Goal: Information Seeking & Learning: Find specific fact

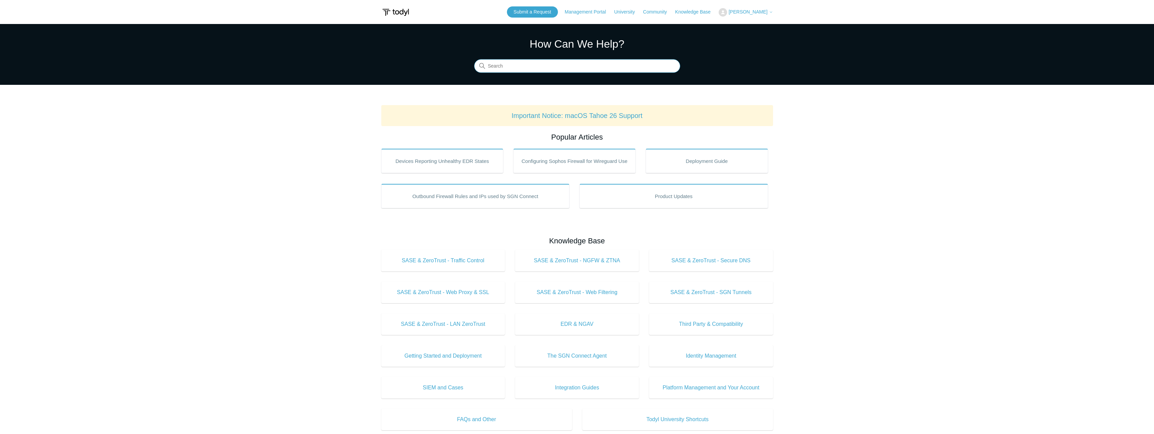
click at [554, 65] on input "Search" at bounding box center [577, 66] width 206 height 14
type input "i"
click at [639, 65] on input "Privacy" at bounding box center [577, 66] width 206 height 14
type input "Privacy"
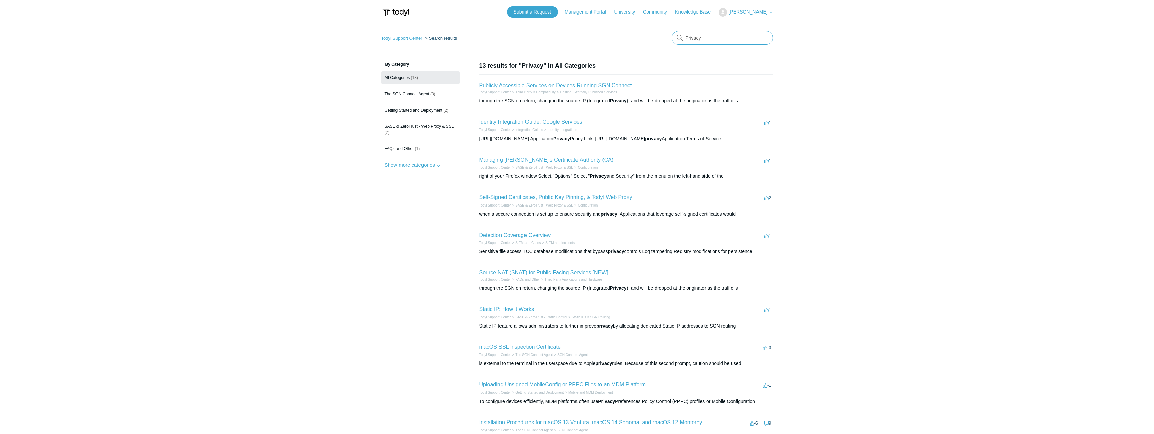
click at [683, 32] on input "Privacy" at bounding box center [722, 38] width 101 height 14
type input "IP address"
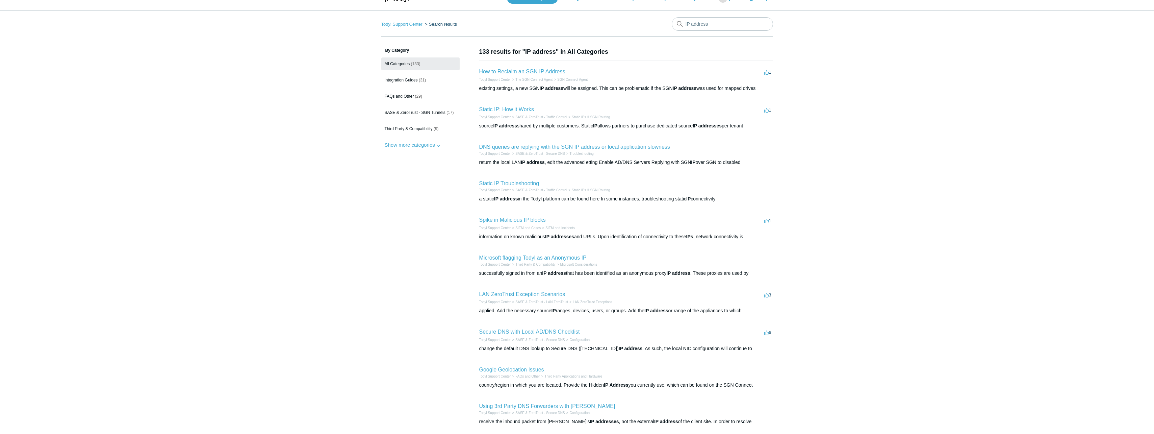
scroll to position [35, 0]
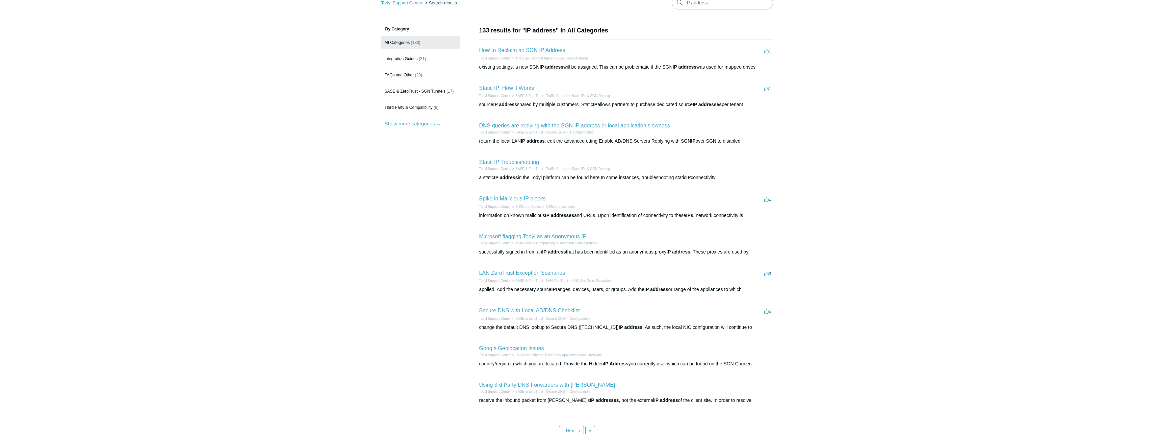
drag, startPoint x: 436, startPoint y: 290, endPoint x: 434, endPoint y: 309, distance: 19.3
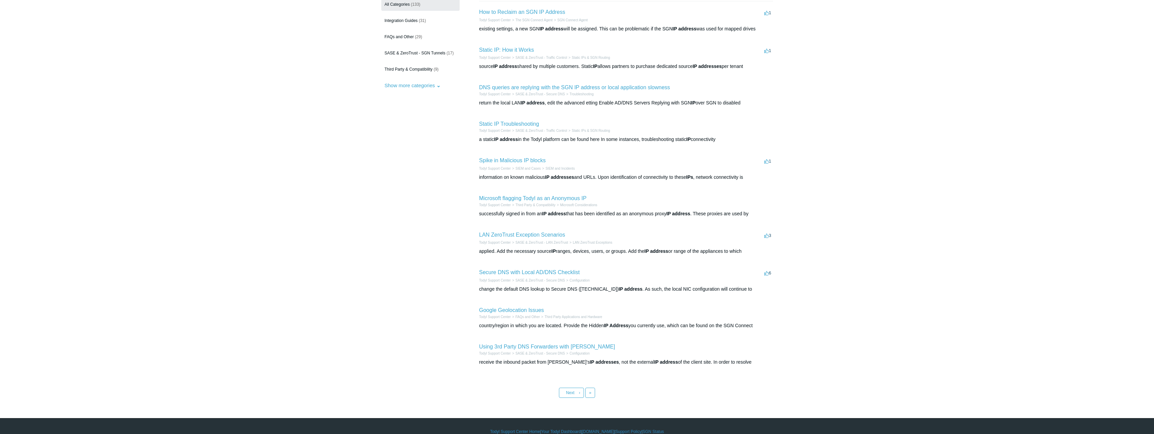
drag, startPoint x: 434, startPoint y: 309, endPoint x: 448, endPoint y: 352, distance: 45.1
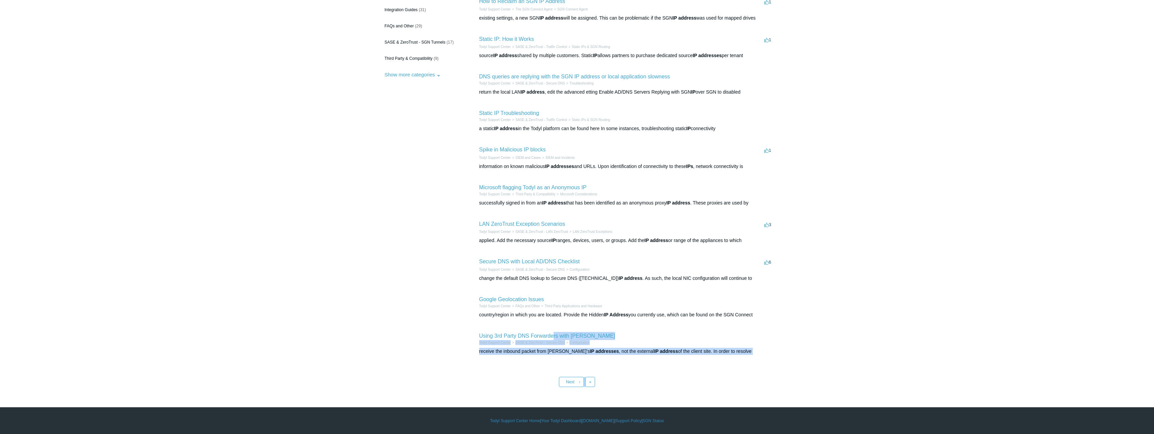
drag, startPoint x: 553, startPoint y: 338, endPoint x: 579, endPoint y: 372, distance: 42.8
click at [579, 372] on div "Todyl Support Center Search results IP address By Category All Categories (133)…" at bounding box center [577, 167] width 392 height 440
drag, startPoint x: 579, startPoint y: 372, endPoint x: 541, endPoint y: 371, distance: 38.2
click at [541, 371] on div "Todyl Support Center Search results IP address By Category All Categories (133)…" at bounding box center [577, 167] width 392 height 440
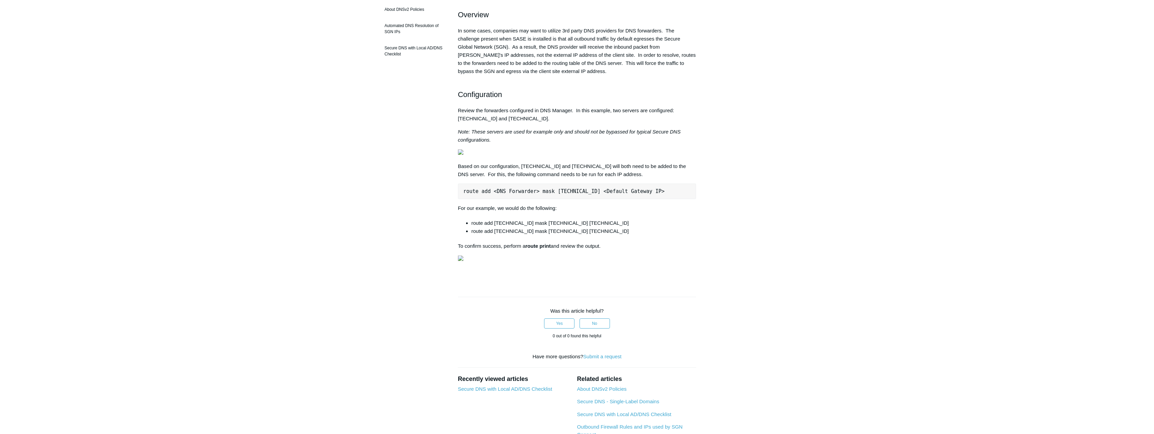
drag, startPoint x: 639, startPoint y: 157, endPoint x: 643, endPoint y: 241, distance: 84.2
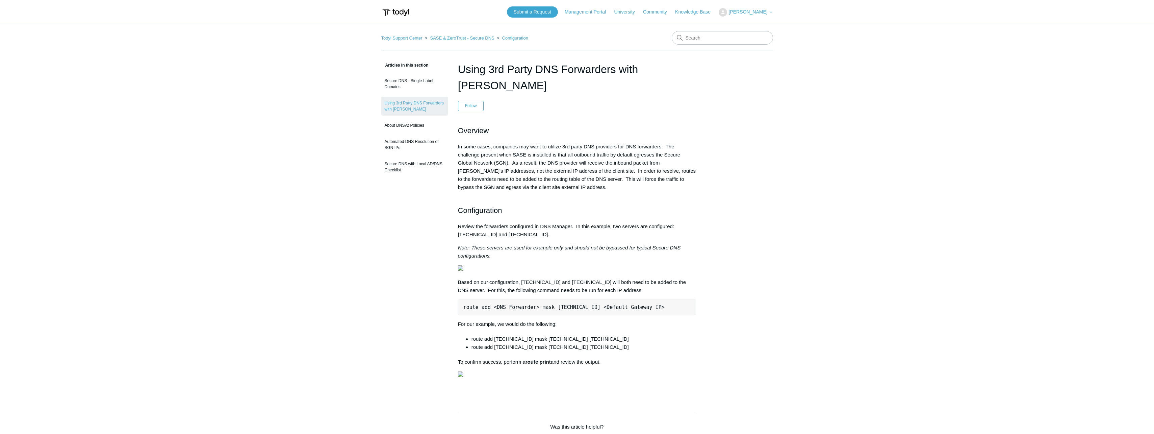
drag, startPoint x: 512, startPoint y: 350, endPoint x: 377, endPoint y: 231, distance: 179.2
click at [712, 38] on input "Search" at bounding box center [722, 38] width 101 height 14
type input "212"
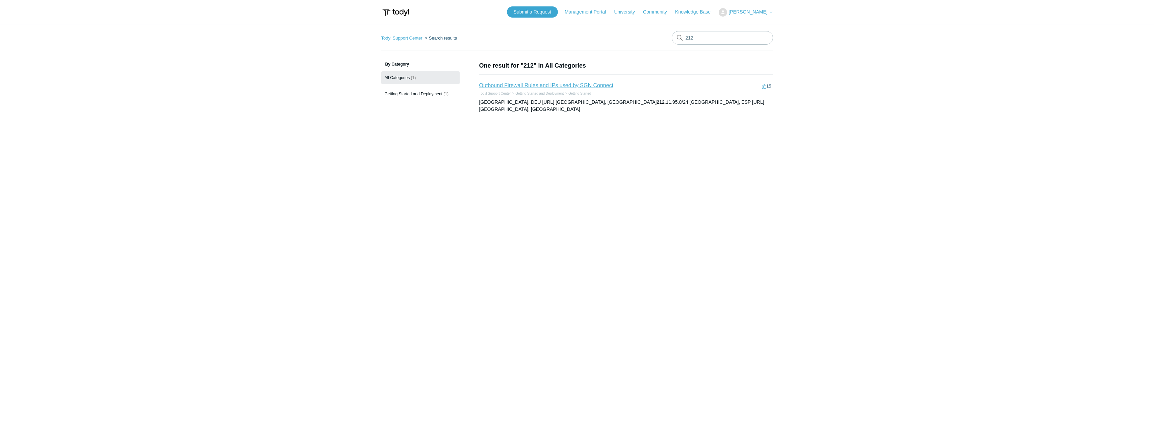
click at [584, 83] on link "Outbound Firewall Rules and IPs used by SGN Connect" at bounding box center [546, 85] width 134 height 6
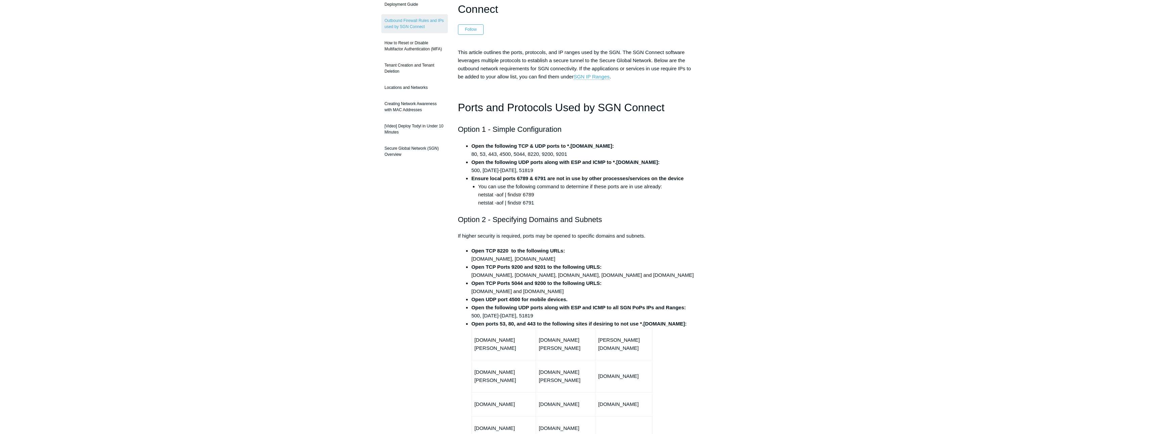
drag, startPoint x: 655, startPoint y: 195, endPoint x: 647, endPoint y: 233, distance: 39.3
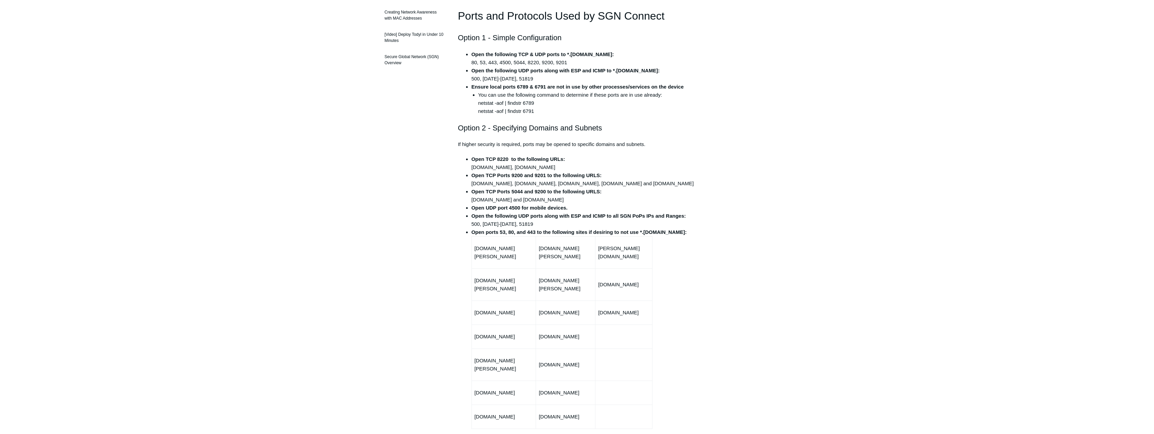
drag, startPoint x: 657, startPoint y: 220, endPoint x: 644, endPoint y: 248, distance: 30.2
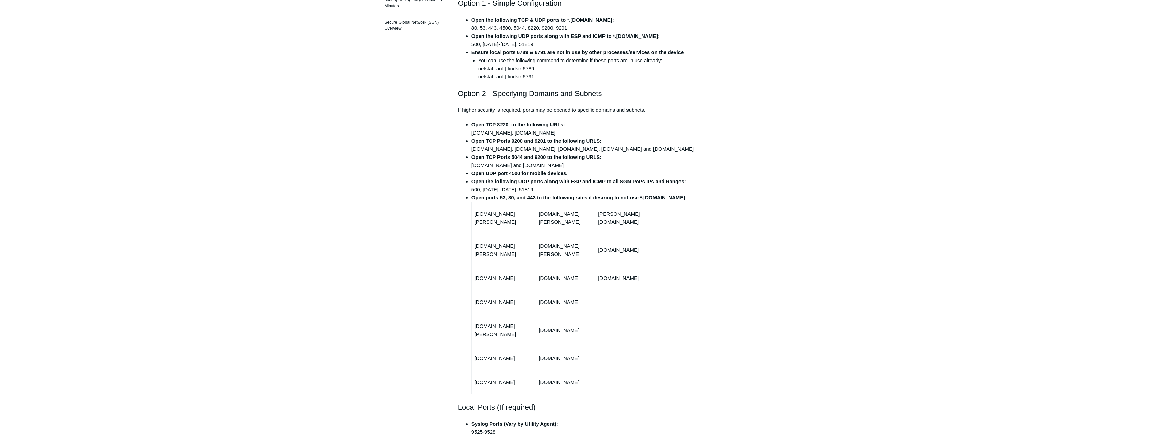
drag, startPoint x: 643, startPoint y: 249, endPoint x: 631, endPoint y: 277, distance: 29.7
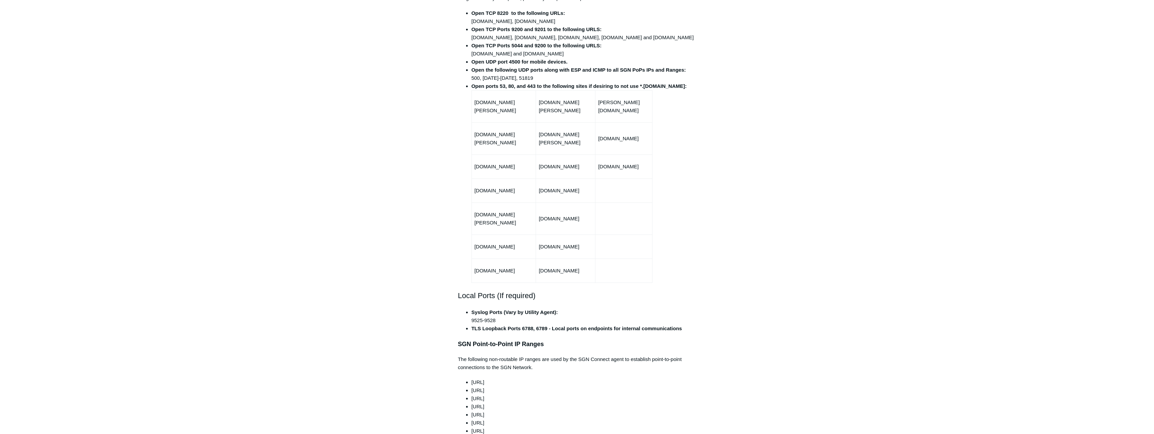
drag, startPoint x: 625, startPoint y: 288, endPoint x: 603, endPoint y: 376, distance: 90.7
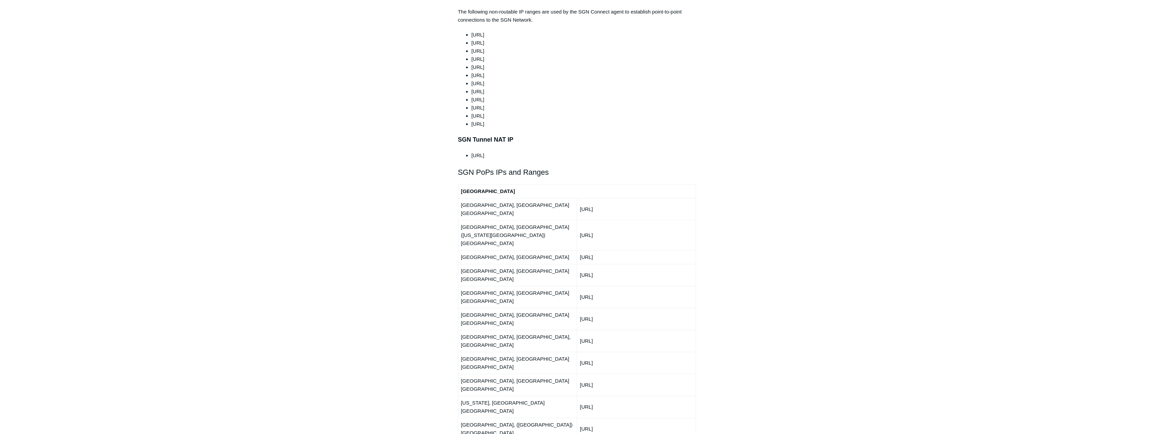
drag, startPoint x: 618, startPoint y: 307, endPoint x: 597, endPoint y: 343, distance: 41.2
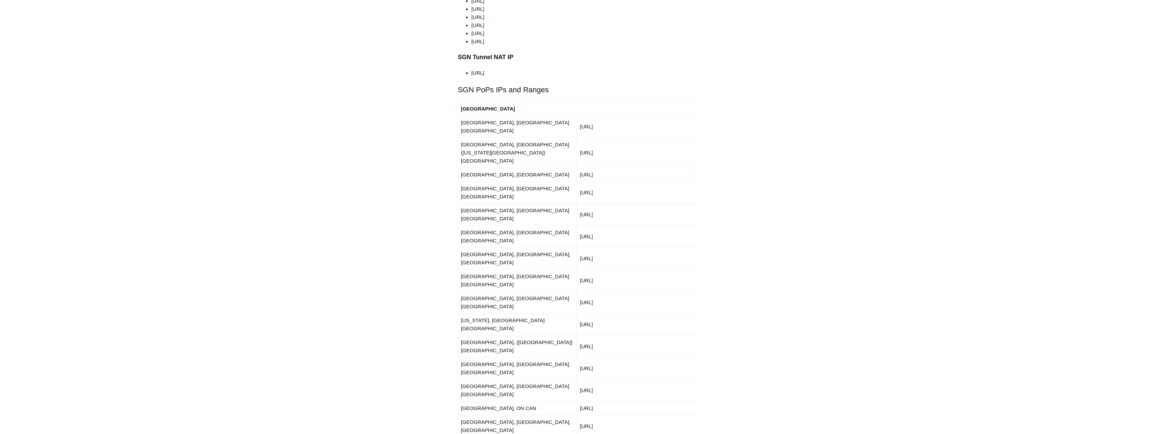
drag, startPoint x: 602, startPoint y: 318, endPoint x: 589, endPoint y: 349, distance: 33.6
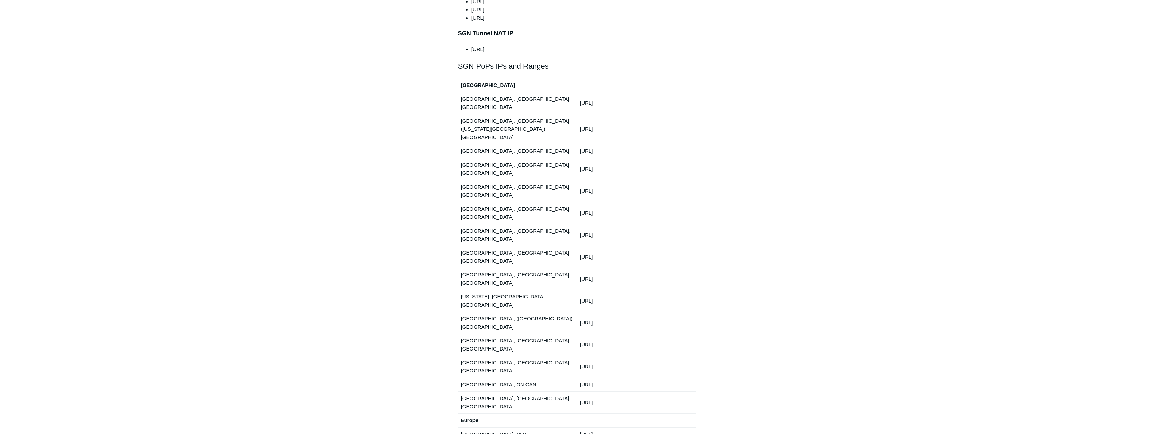
drag, startPoint x: 600, startPoint y: 311, endPoint x: 590, endPoint y: 332, distance: 23.3
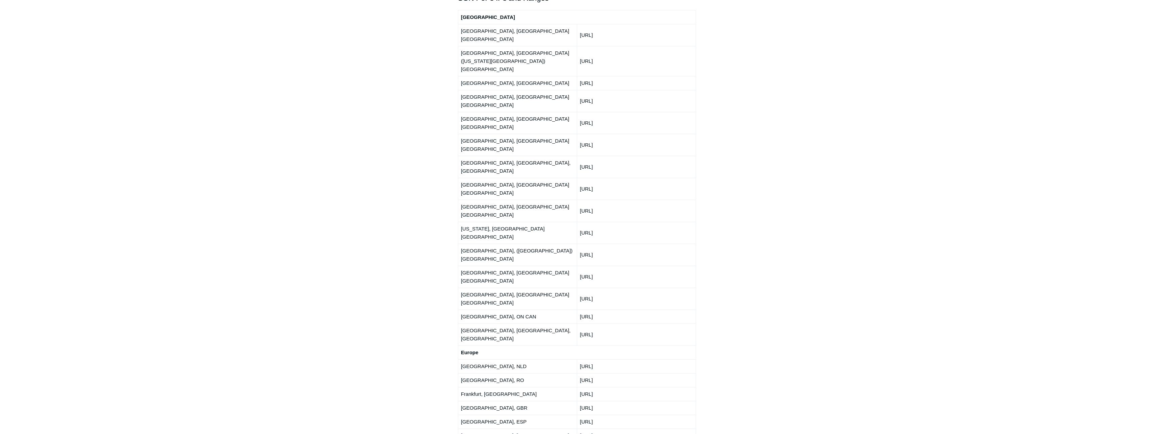
drag, startPoint x: 598, startPoint y: 268, endPoint x: 595, endPoint y: 302, distance: 33.6
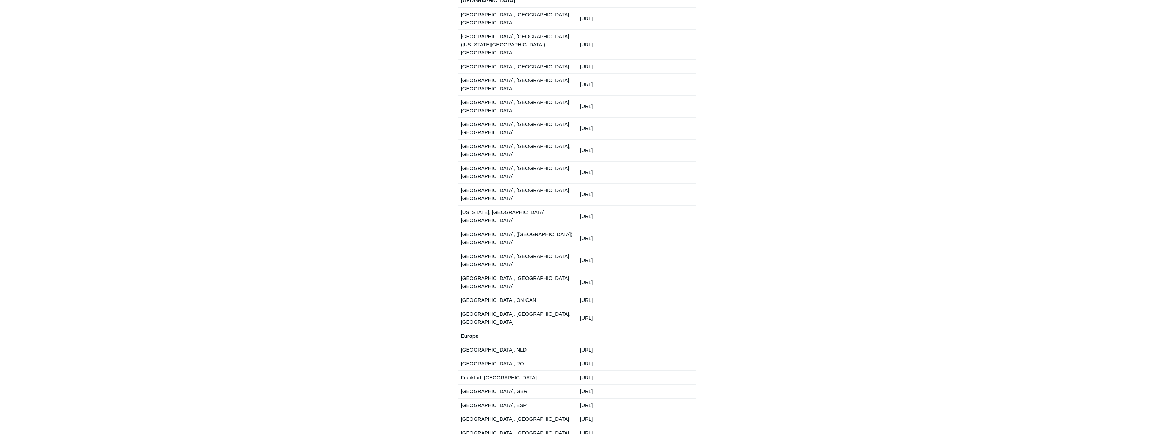
drag, startPoint x: 622, startPoint y: 260, endPoint x: 578, endPoint y: 259, distance: 43.9
click at [578, 384] on td "212.11.95.0/24" at bounding box center [636, 391] width 119 height 14
drag, startPoint x: 578, startPoint y: 259, endPoint x: 587, endPoint y: 261, distance: 9.2
copy td "212.11.95.0/24"
click at [656, 356] on td "91.92.36.0/24" at bounding box center [636, 363] width 119 height 14
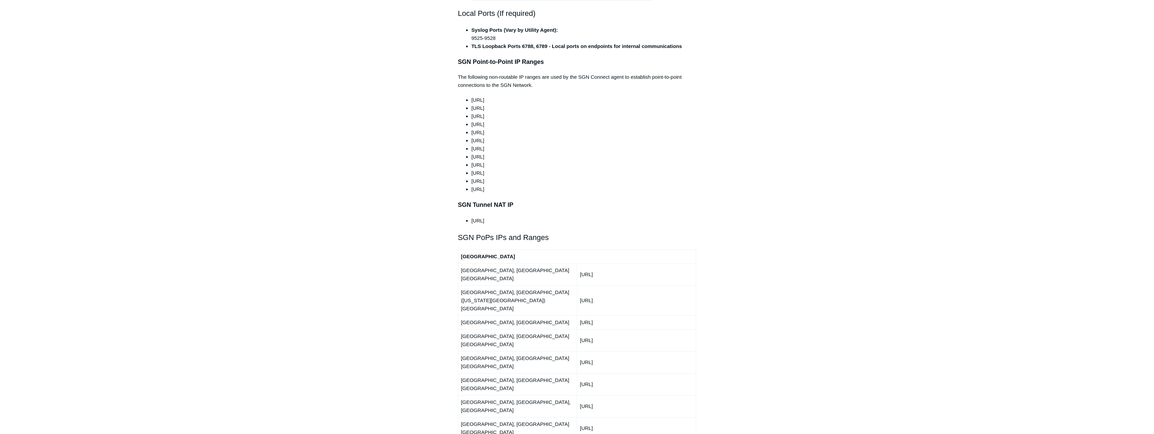
scroll to position [0, 0]
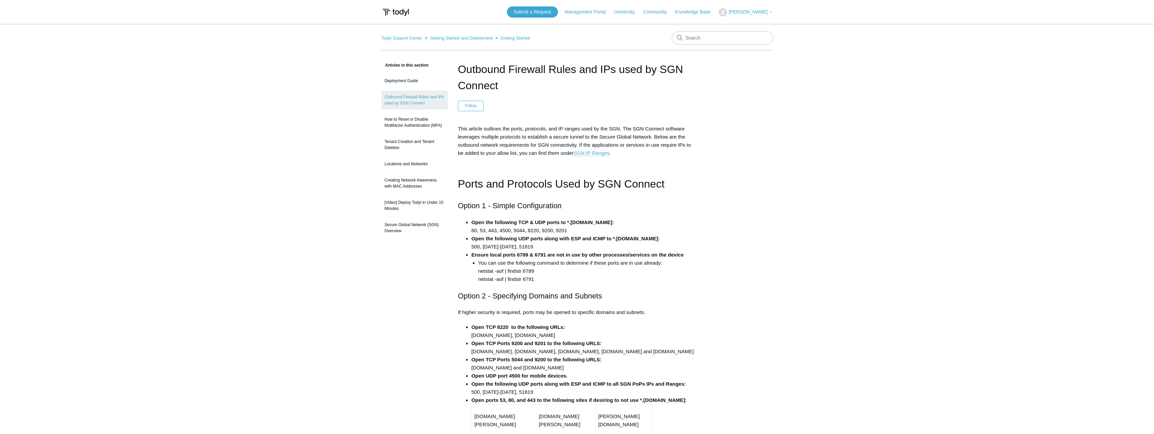
drag, startPoint x: 691, startPoint y: 253, endPoint x: 674, endPoint y: 132, distance: 122.1
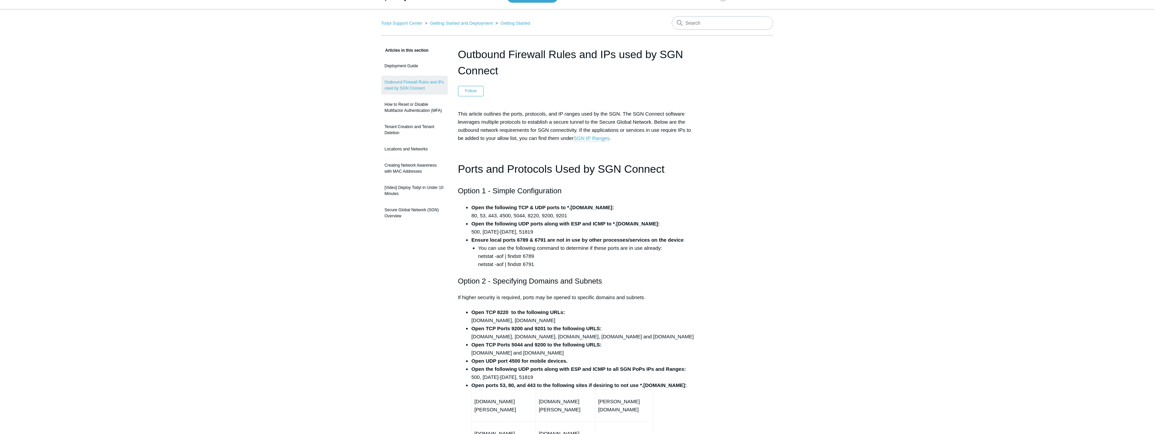
scroll to position [23, 0]
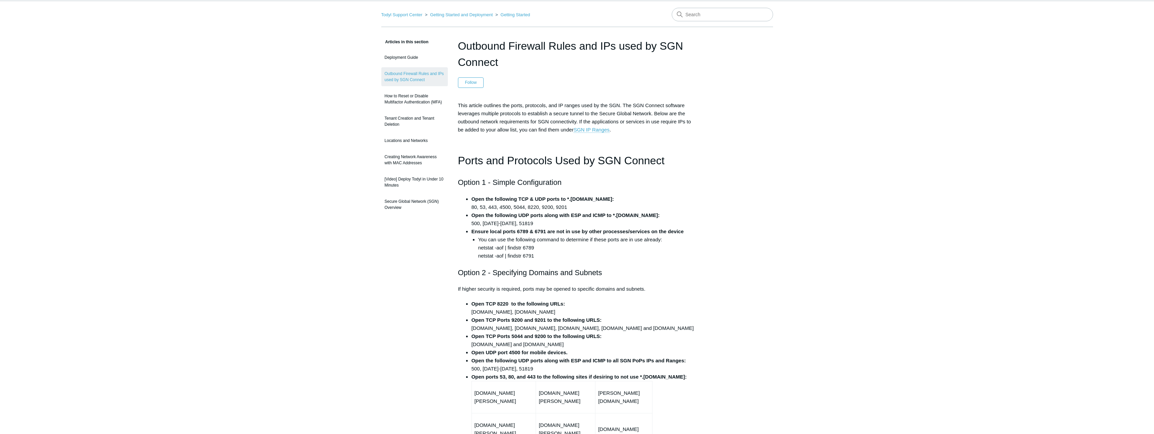
drag, startPoint x: 687, startPoint y: 212, endPoint x: 683, endPoint y: 229, distance: 17.4
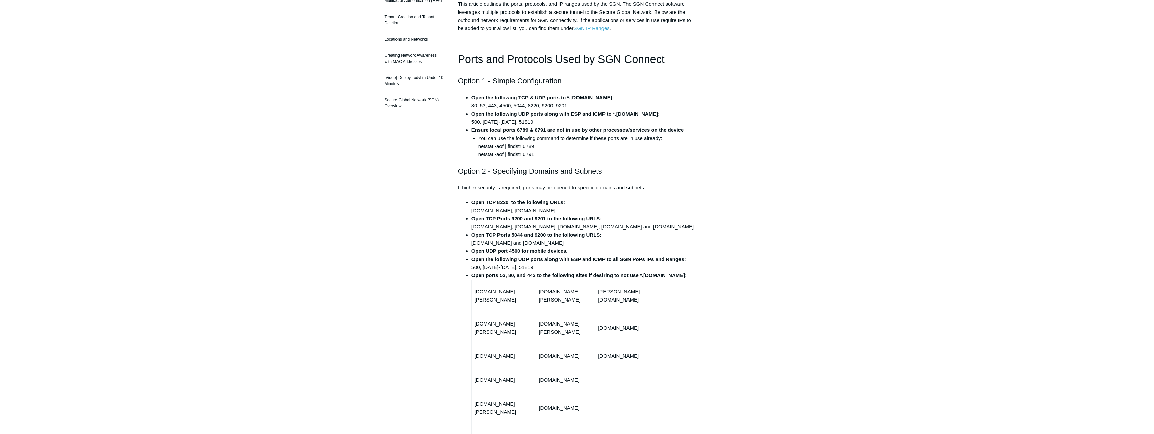
drag, startPoint x: 670, startPoint y: 240, endPoint x: 655, endPoint y: 263, distance: 27.3
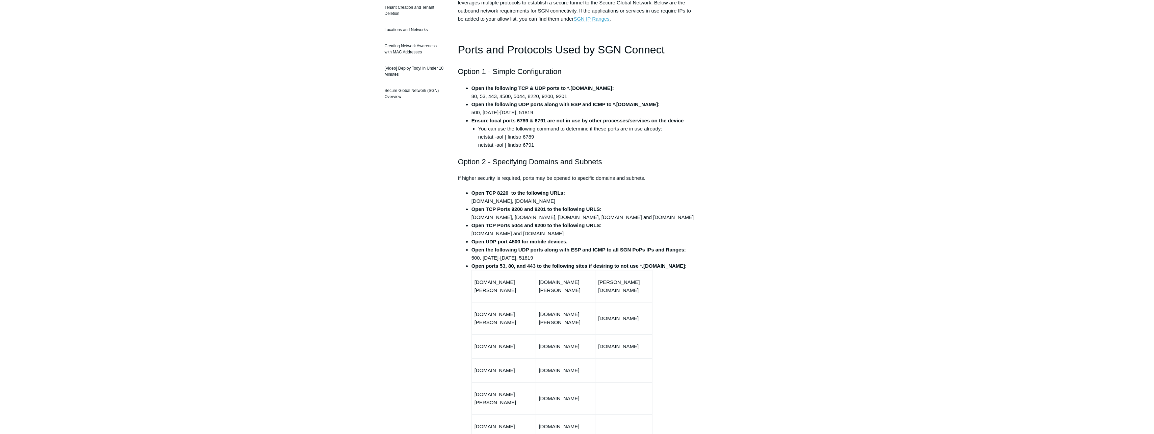
scroll to position [0, 0]
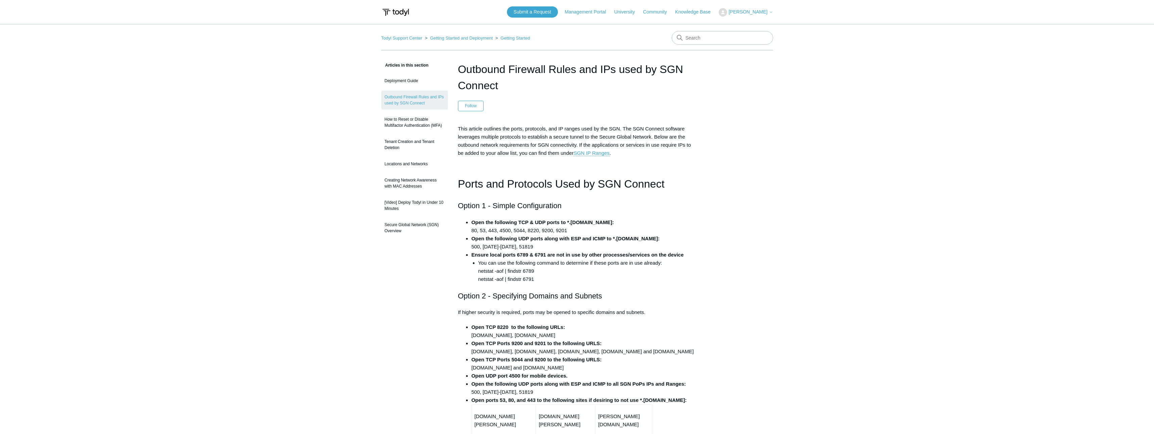
drag, startPoint x: 655, startPoint y: 263, endPoint x: 616, endPoint y: 131, distance: 137.7
drag, startPoint x: 813, startPoint y: 175, endPoint x: 826, endPoint y: 156, distance: 22.8
click at [756, 34] on input "Search" at bounding box center [722, 38] width 101 height 14
type input "point of prescence"
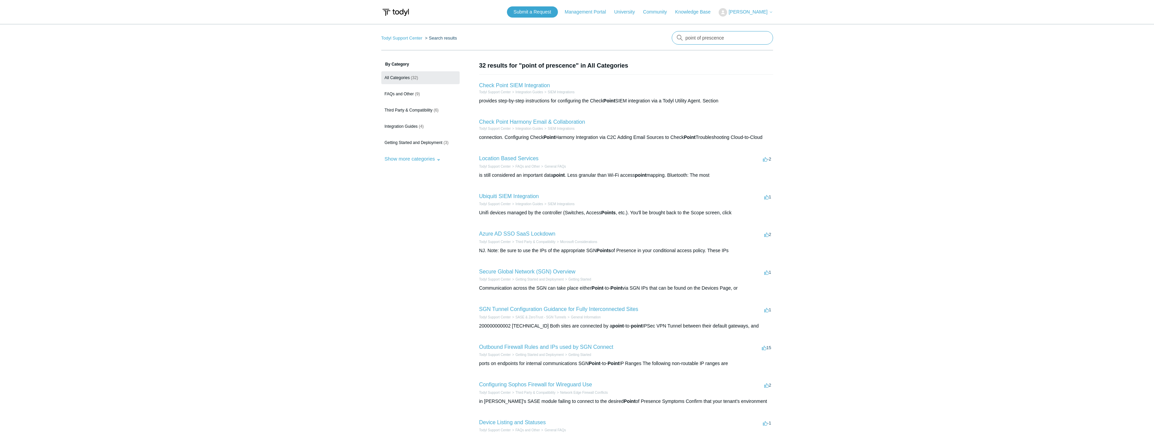
click at [711, 40] on input "point of prescence" at bounding box center [722, 38] width 101 height 14
type input "PoP"
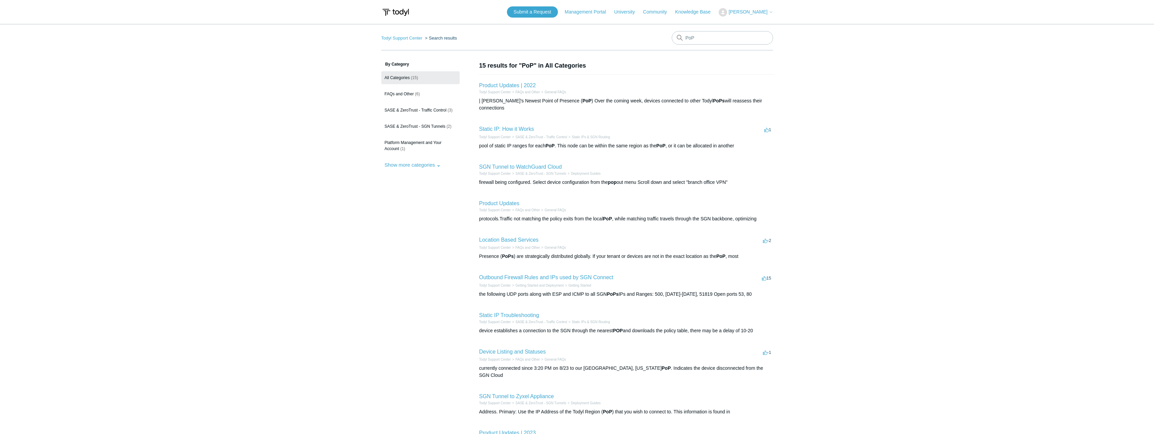
click at [522, 99] on div "| [PERSON_NAME]'s Newest Point of Presence ( PoP ) Over the coming week, device…" at bounding box center [626, 104] width 294 height 14
drag, startPoint x: 522, startPoint y: 99, endPoint x: 543, endPoint y: 99, distance: 20.6
click at [543, 99] on div "| [PERSON_NAME]'s Newest Point of Presence ( PoP ) Over the coming week, device…" at bounding box center [626, 104] width 294 height 14
drag, startPoint x: 543, startPoint y: 99, endPoint x: 527, endPoint y: 129, distance: 34.3
click at [527, 135] on link "SASE & ZeroTrust - Traffic Control" at bounding box center [541, 137] width 52 height 4
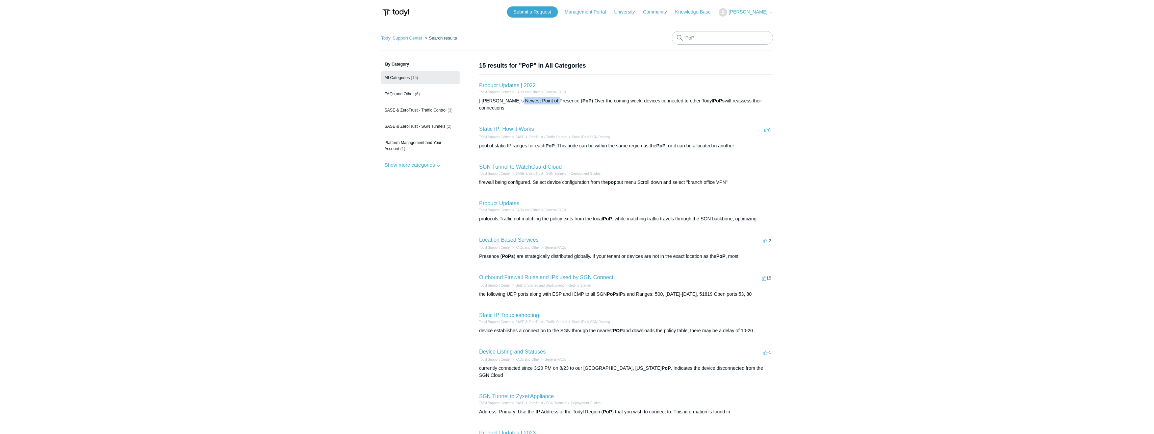
click at [534, 237] on link "Location Based Services" at bounding box center [508, 240] width 59 height 6
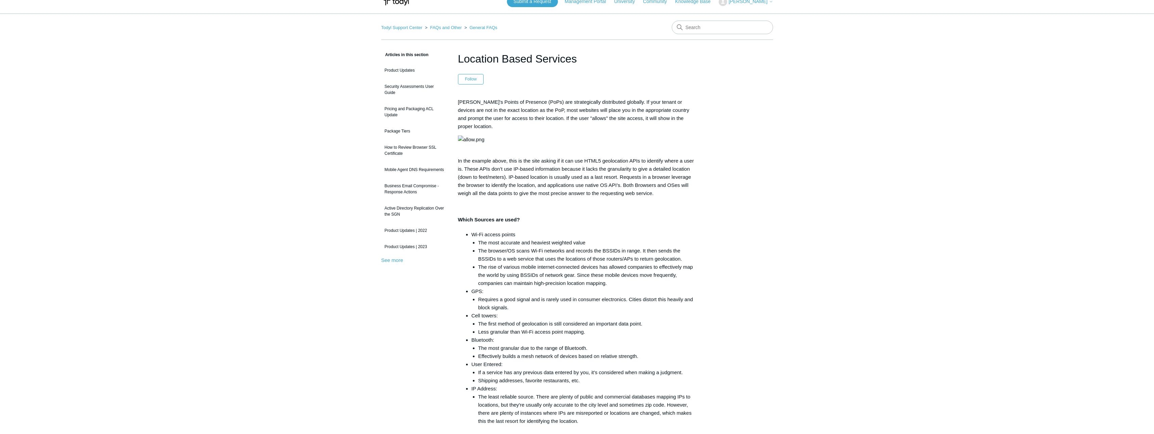
drag, startPoint x: 507, startPoint y: 238, endPoint x: 514, endPoint y: 263, distance: 26.0
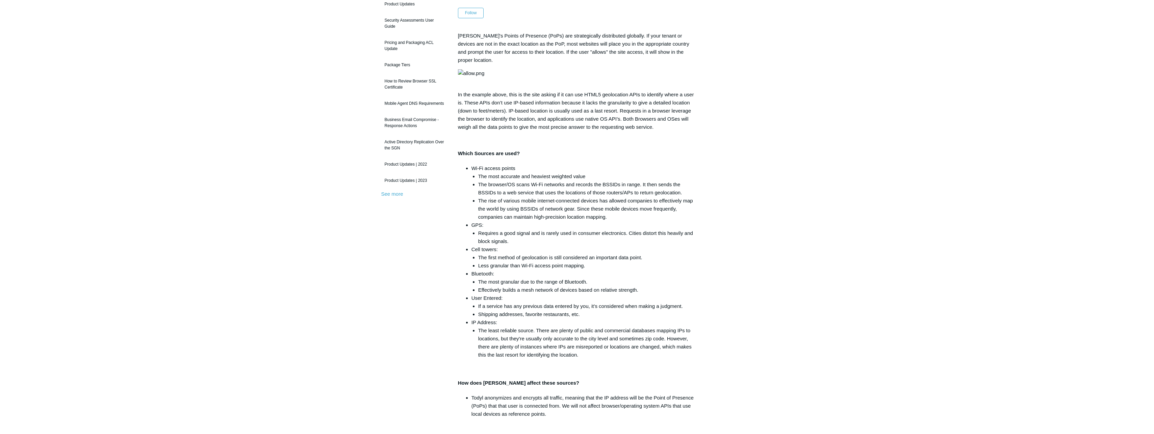
drag, startPoint x: 514, startPoint y: 282, endPoint x: 512, endPoint y: 326, distance: 44.6
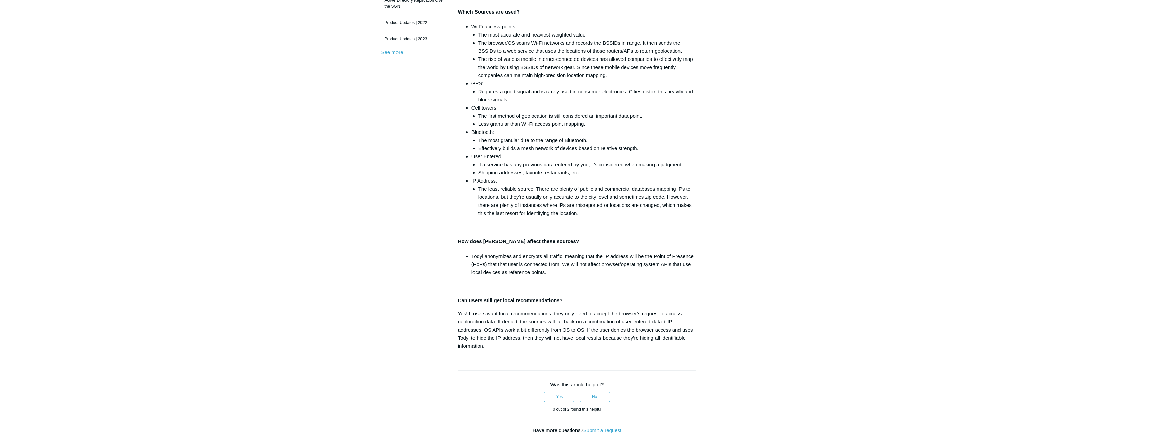
scroll to position [323, 0]
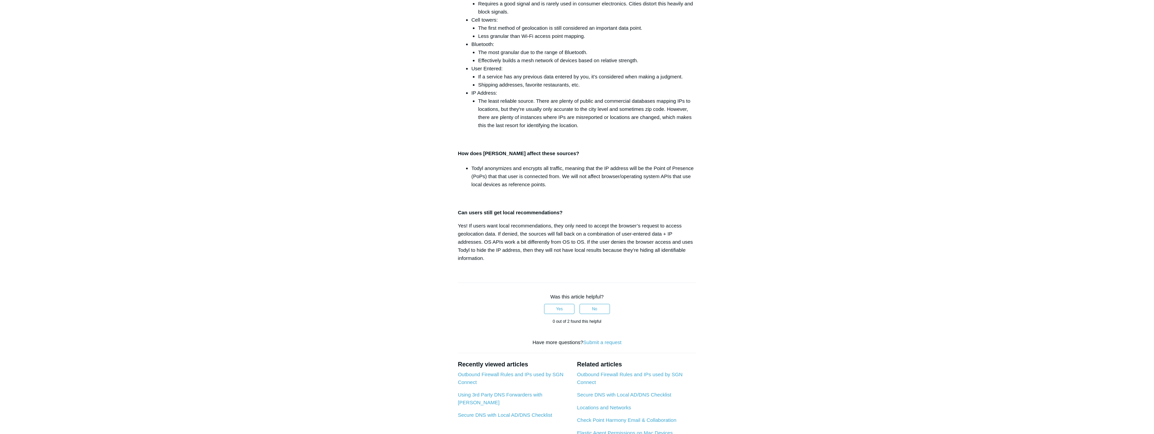
drag, startPoint x: 519, startPoint y: 314, endPoint x: 512, endPoint y: 364, distance: 50.5
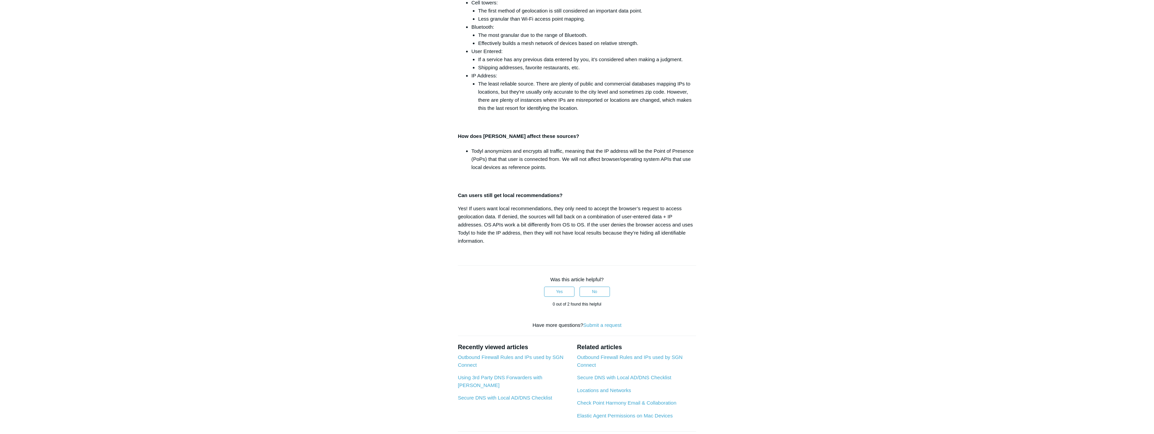
drag, startPoint x: 427, startPoint y: 384, endPoint x: 424, endPoint y: 379, distance: 5.3
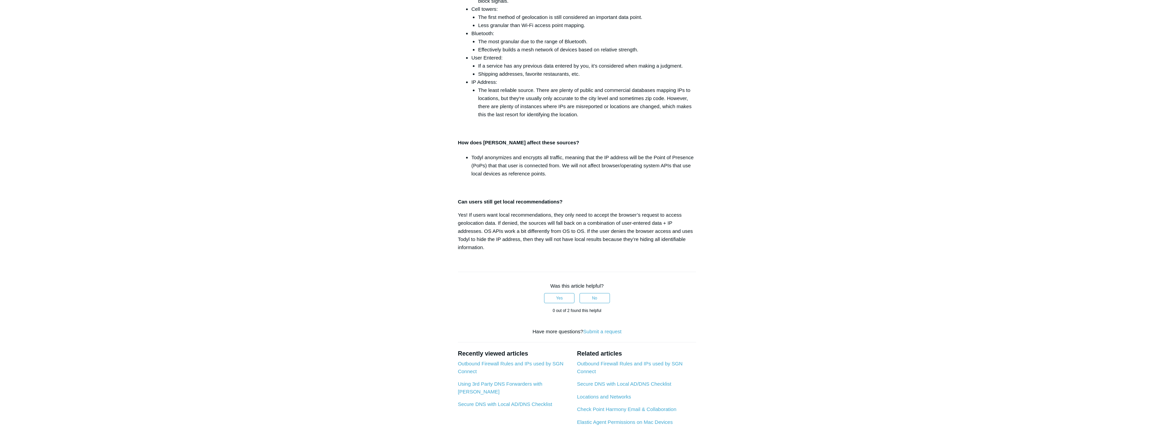
drag, startPoint x: 423, startPoint y: 359, endPoint x: 420, endPoint y: 339, distance: 20.2
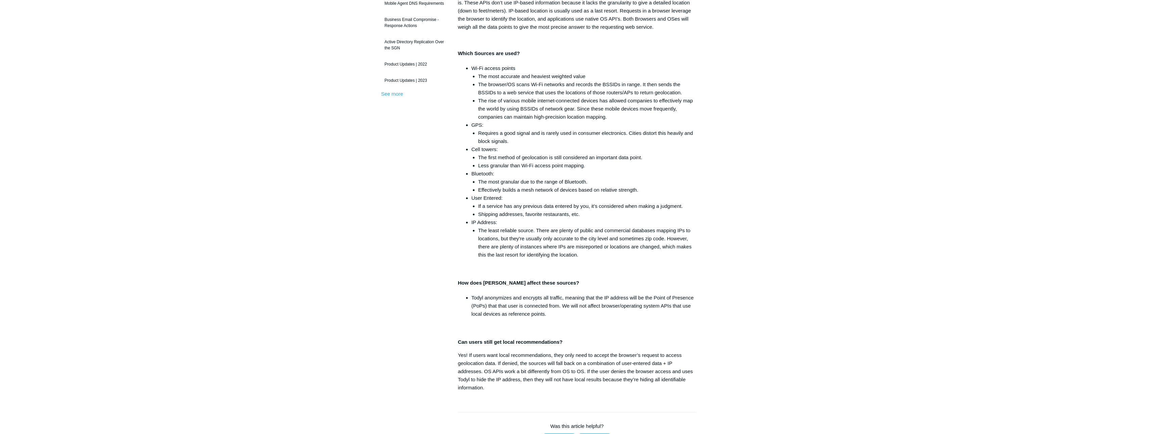
drag, startPoint x: 430, startPoint y: 365, endPoint x: 421, endPoint y: 308, distance: 57.7
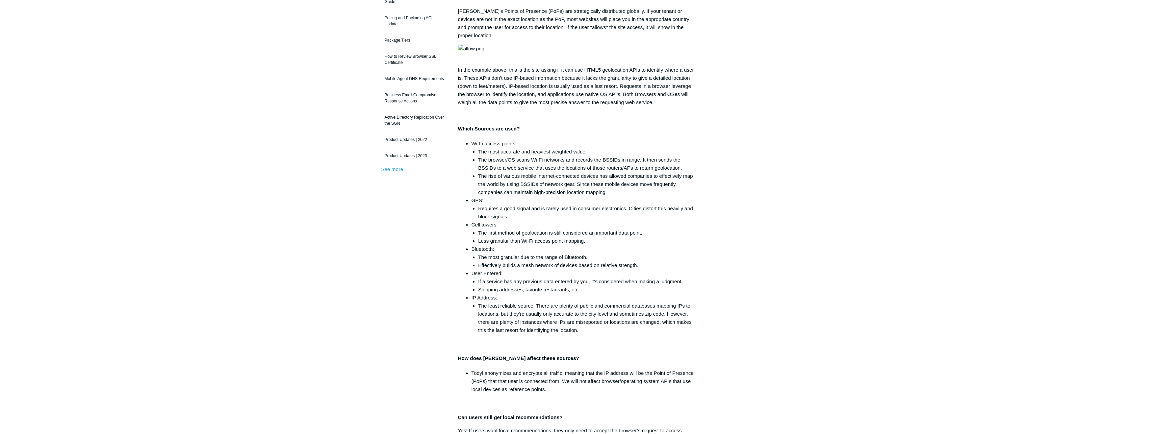
scroll to position [2, 0]
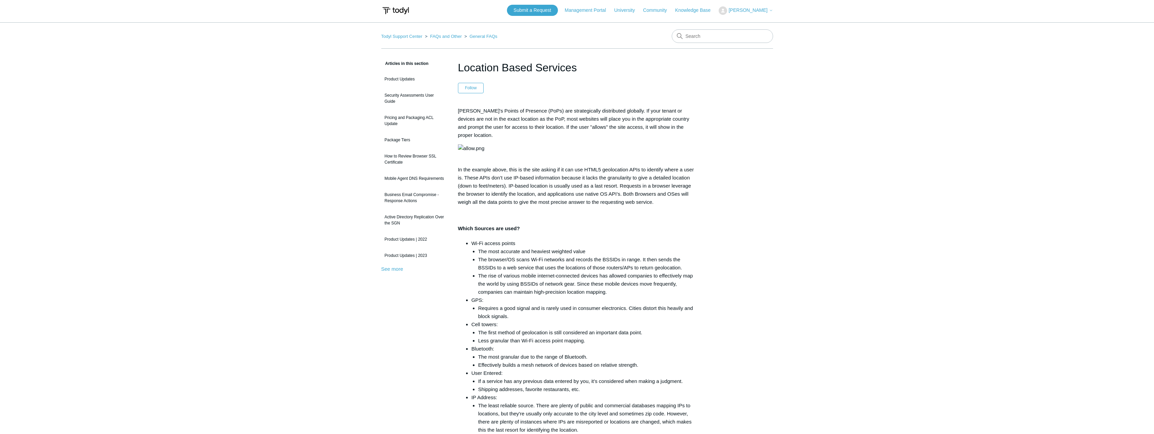
drag, startPoint x: 435, startPoint y: 326, endPoint x: 424, endPoint y: 273, distance: 54.0
drag, startPoint x: 452, startPoint y: 331, endPoint x: 447, endPoint y: 317, distance: 14.9
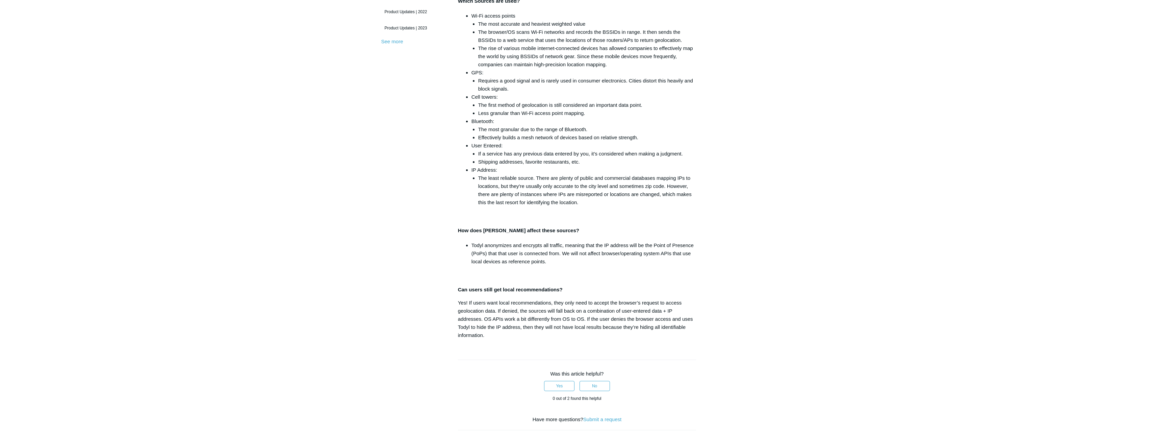
drag, startPoint x: 632, startPoint y: 227, endPoint x: 628, endPoint y: 275, distance: 48.1
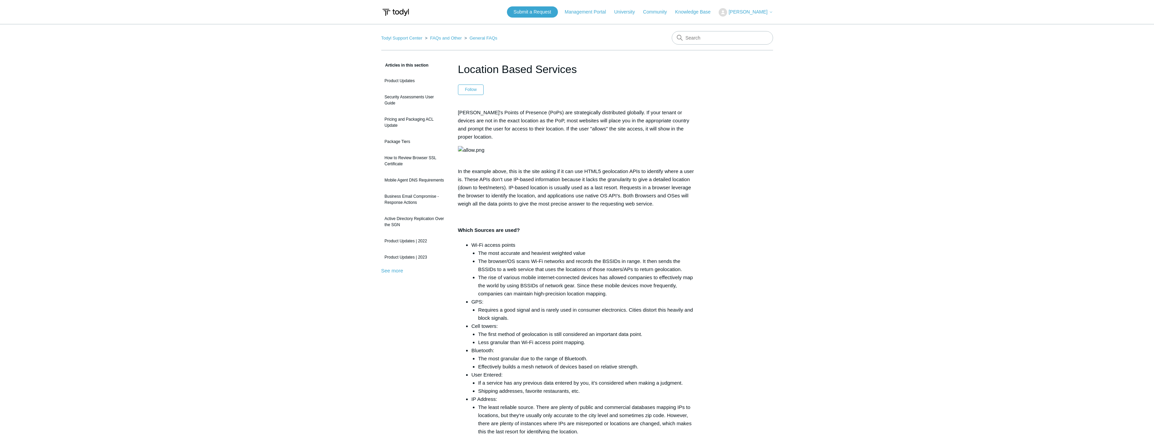
drag, startPoint x: 628, startPoint y: 275, endPoint x: 717, endPoint y: 75, distance: 218.4
click at [267, 358] on main "Todyl Support Center FAQs and Other General FAQs Articles in this section Produ…" at bounding box center [577, 411] width 1154 height 774
drag, startPoint x: 700, startPoint y: 36, endPoint x: 704, endPoint y: 36, distance: 4.4
click at [700, 36] on input "Search" at bounding box center [722, 38] width 101 height 14
paste input "100.64.0"
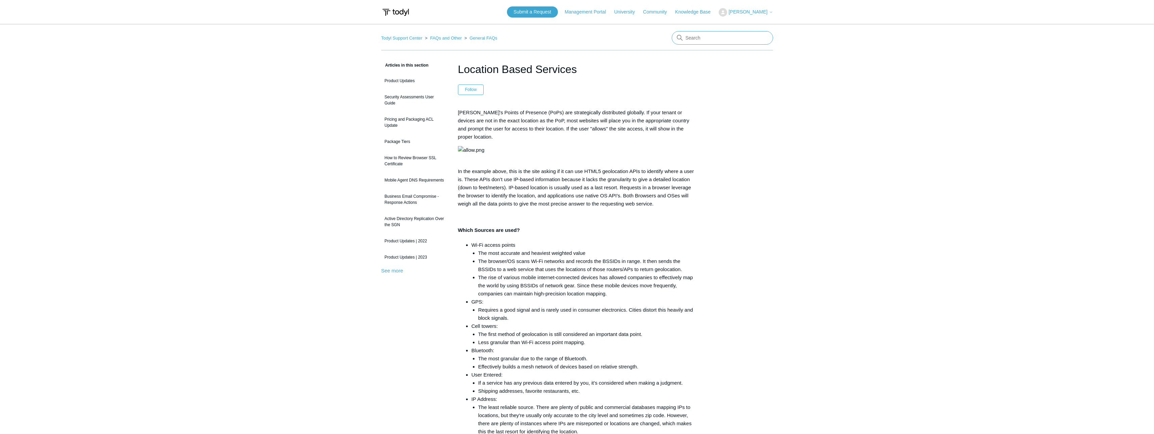
type input "100.64.0"
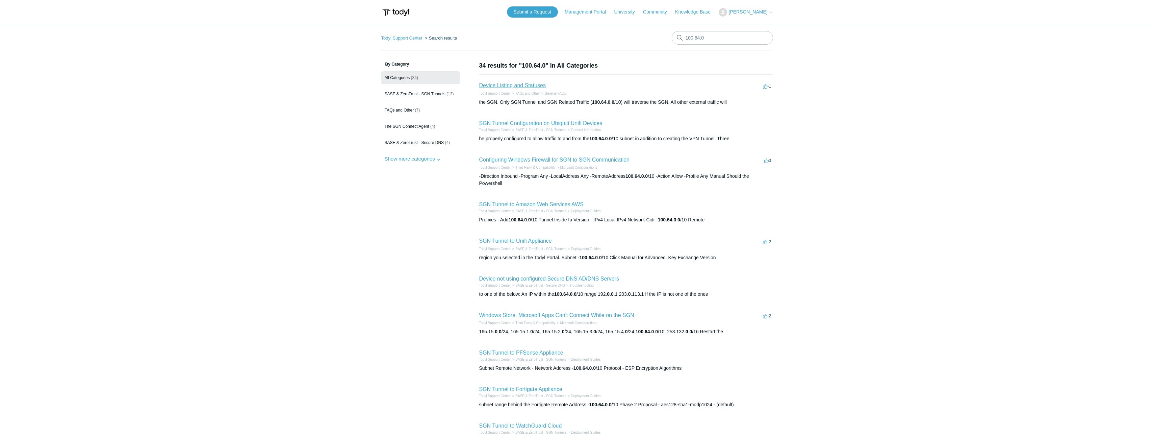
click at [522, 86] on link "Device Listing and Statuses" at bounding box center [512, 85] width 67 height 6
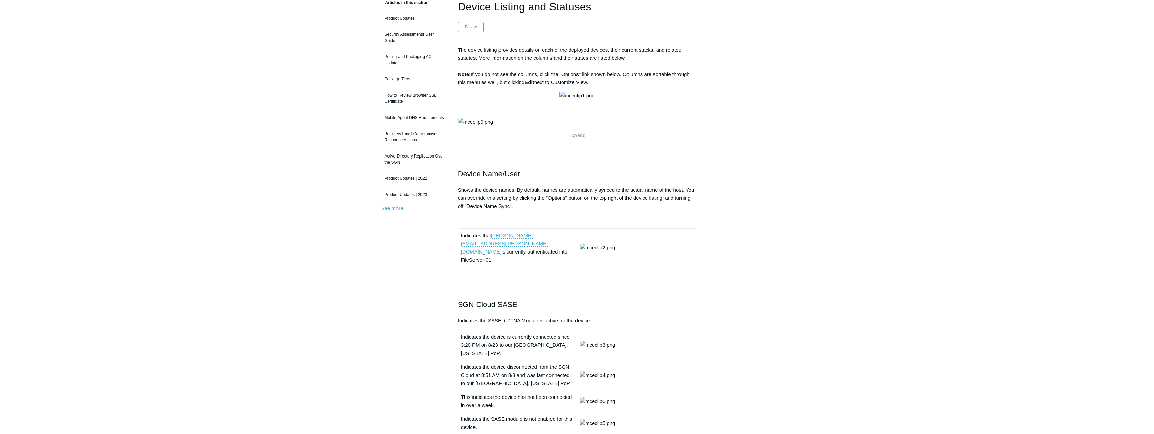
drag, startPoint x: 626, startPoint y: 183, endPoint x: 629, endPoint y: 207, distance: 24.2
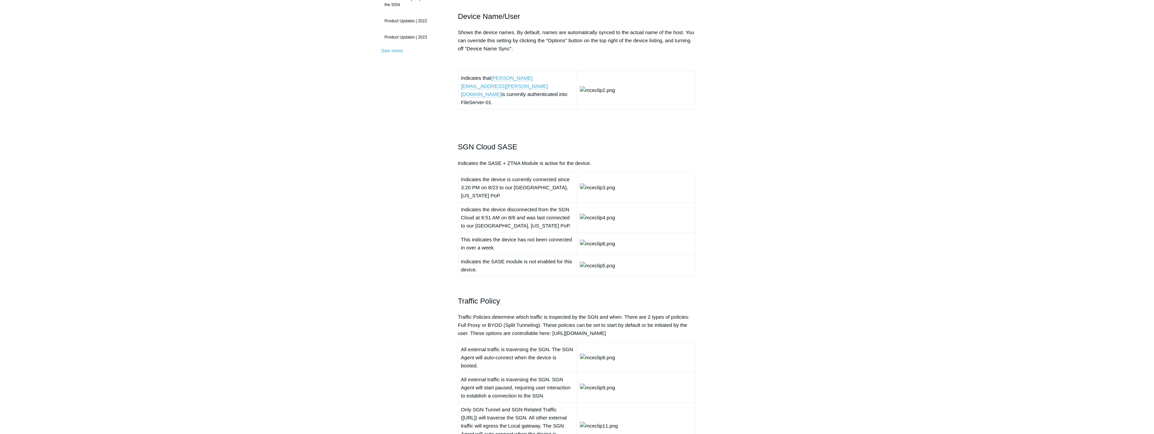
drag, startPoint x: 625, startPoint y: 211, endPoint x: 617, endPoint y: 224, distance: 15.6
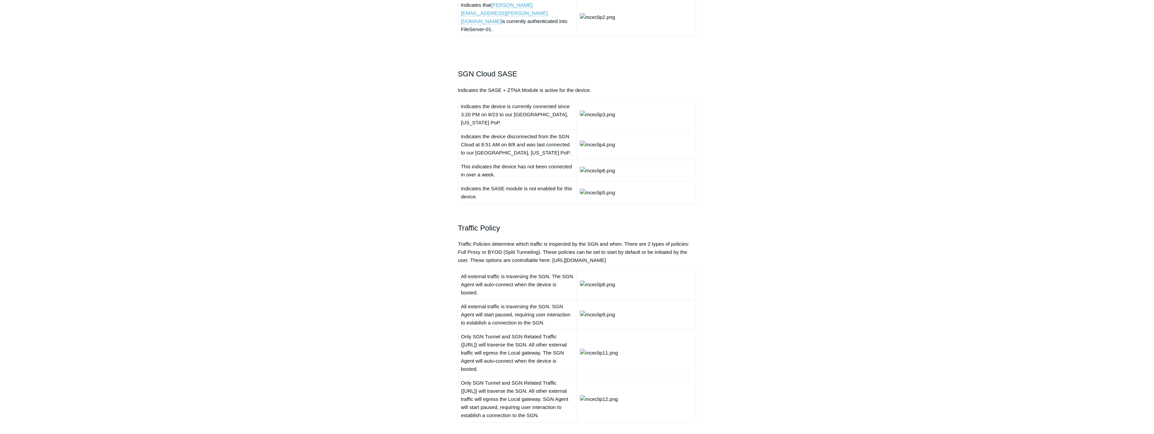
drag, startPoint x: 617, startPoint y: 224, endPoint x: 612, endPoint y: 243, distance: 19.2
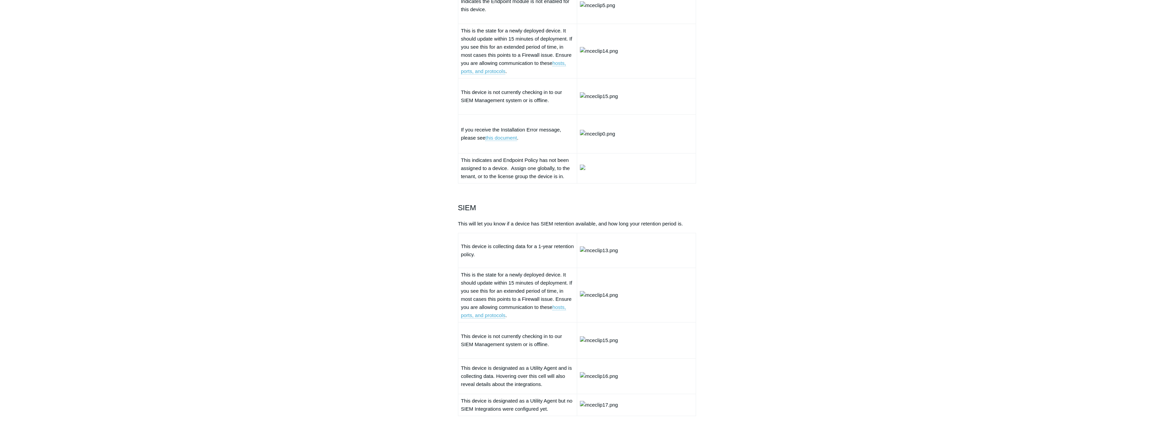
drag, startPoint x: 612, startPoint y: 243, endPoint x: 608, endPoint y: 277, distance: 34.0
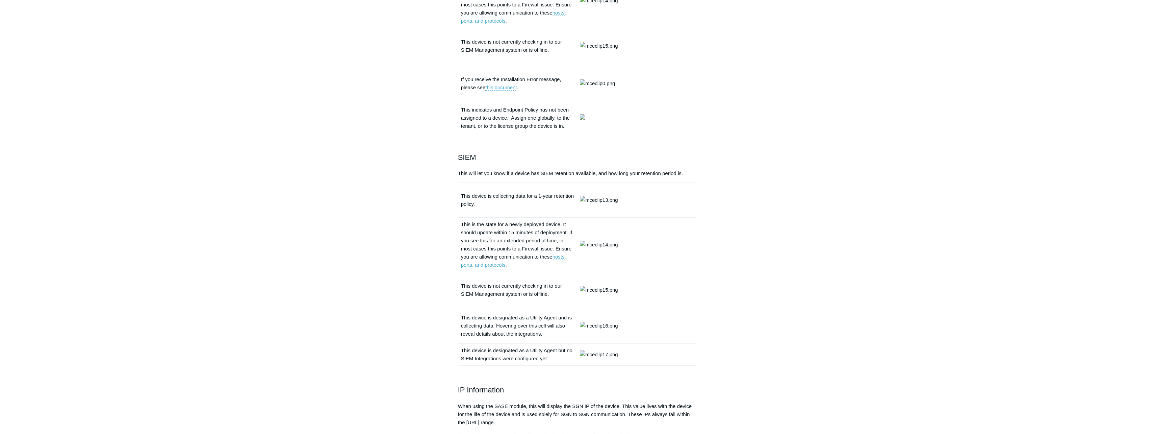
drag, startPoint x: 603, startPoint y: 291, endPoint x: 595, endPoint y: 321, distance: 31.1
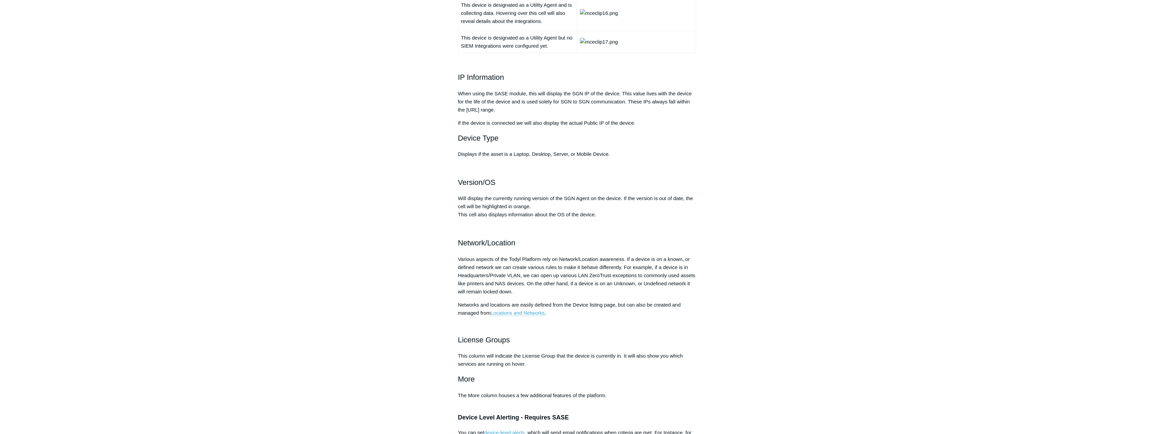
drag, startPoint x: 579, startPoint y: 326, endPoint x: 541, endPoint y: 370, distance: 57.9
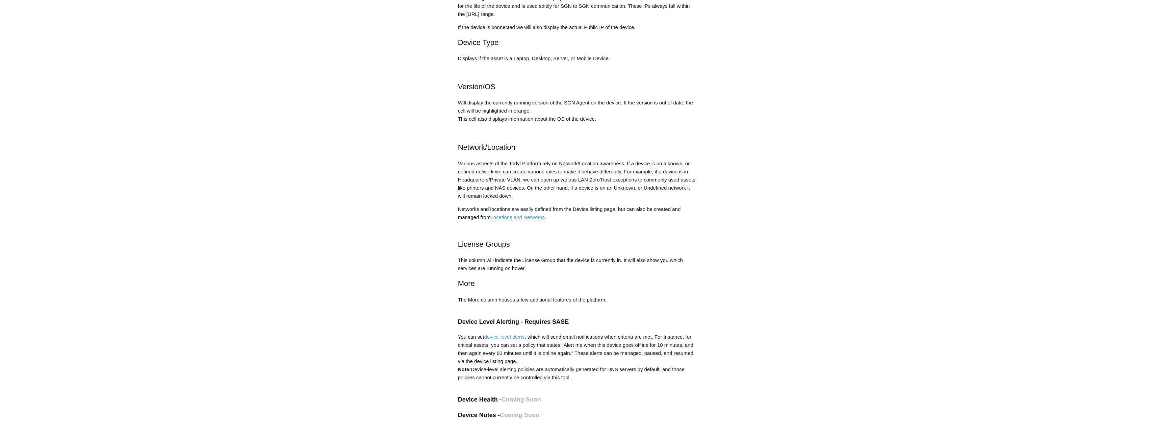
drag, startPoint x: 521, startPoint y: 360, endPoint x: 510, endPoint y: 398, distance: 39.3
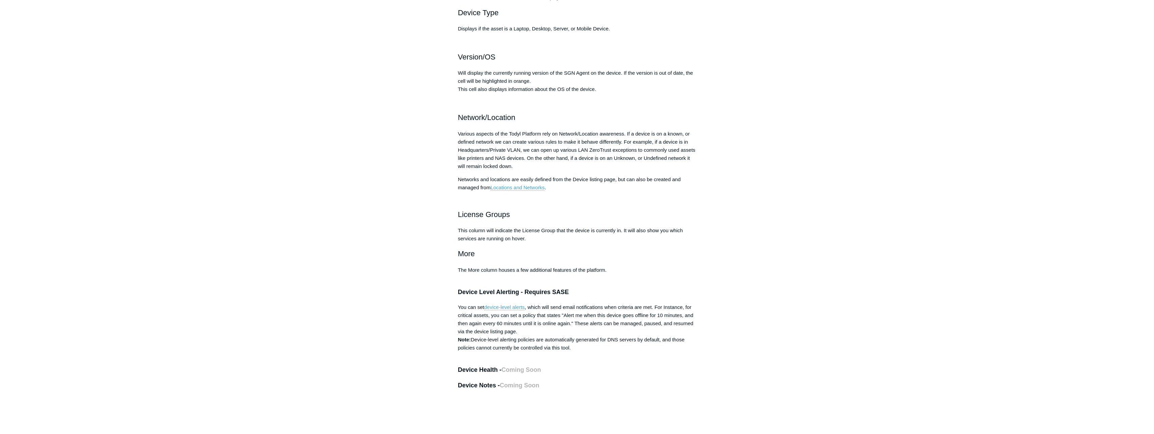
drag, startPoint x: 519, startPoint y: 373, endPoint x: 518, endPoint y: 397, distance: 23.6
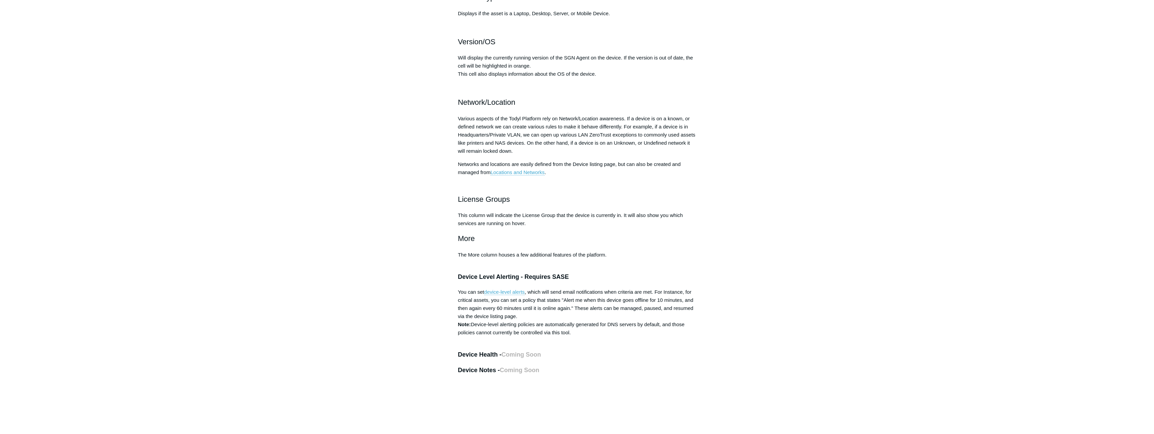
drag, startPoint x: 529, startPoint y: 373, endPoint x: 537, endPoint y: 404, distance: 32.0
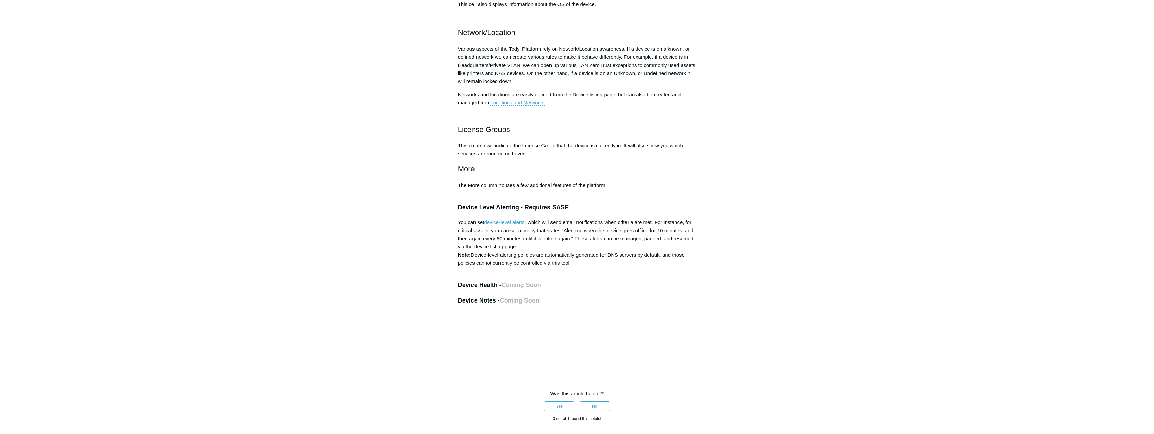
scroll to position [1463, 0]
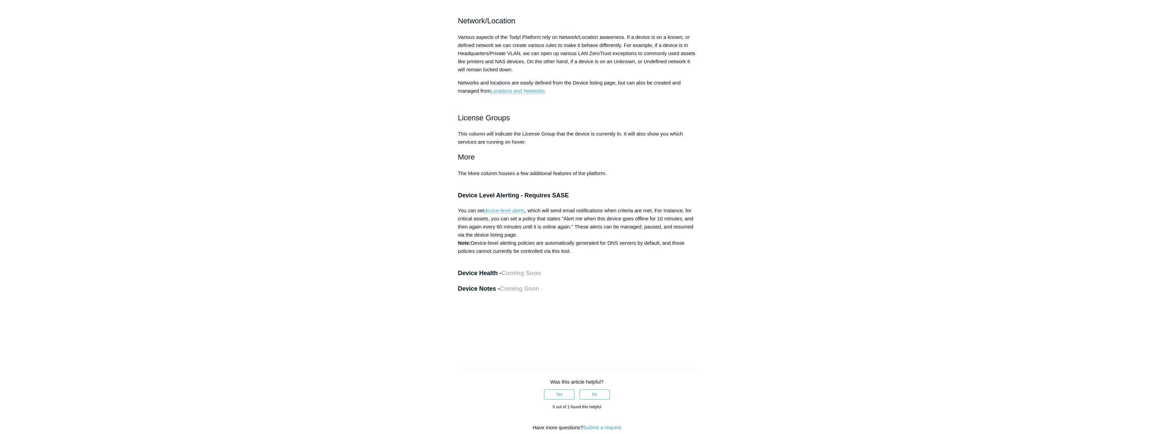
click at [580, 124] on h2 "License Groups" at bounding box center [577, 112] width 238 height 24
drag, startPoint x: 604, startPoint y: 385, endPoint x: 513, endPoint y: 368, distance: 92.7
click at [513, 146] on p "This column will indicate the License Group that the device is currently in. It…" at bounding box center [577, 138] width 238 height 16
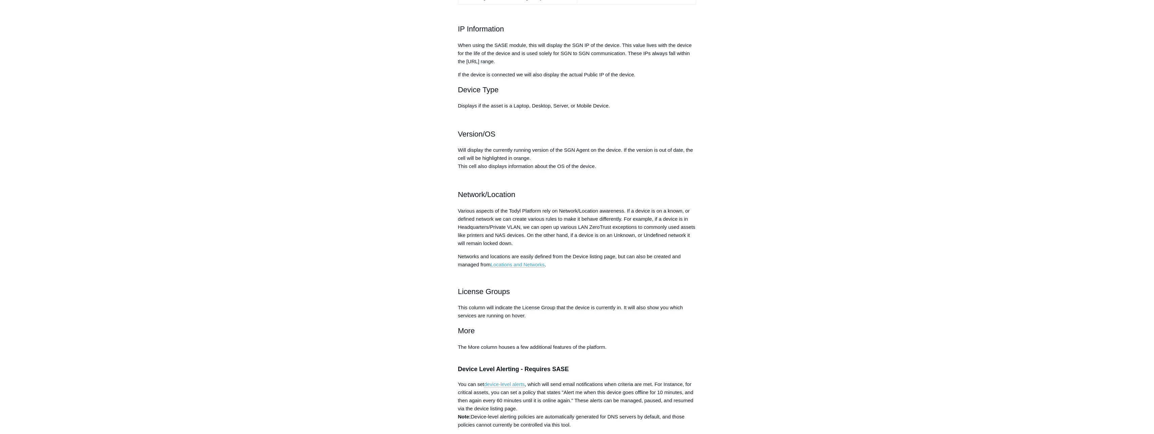
drag, startPoint x: 375, startPoint y: 337, endPoint x: 368, endPoint y: 323, distance: 15.0
drag, startPoint x: 431, startPoint y: 374, endPoint x: 425, endPoint y: 365, distance: 10.8
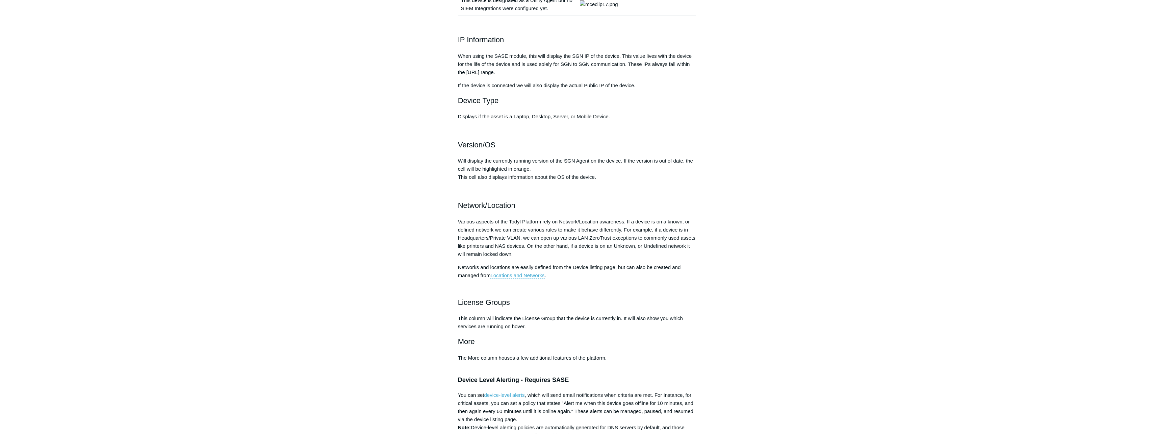
drag, startPoint x: 521, startPoint y: 335, endPoint x: 513, endPoint y: 330, distance: 9.2
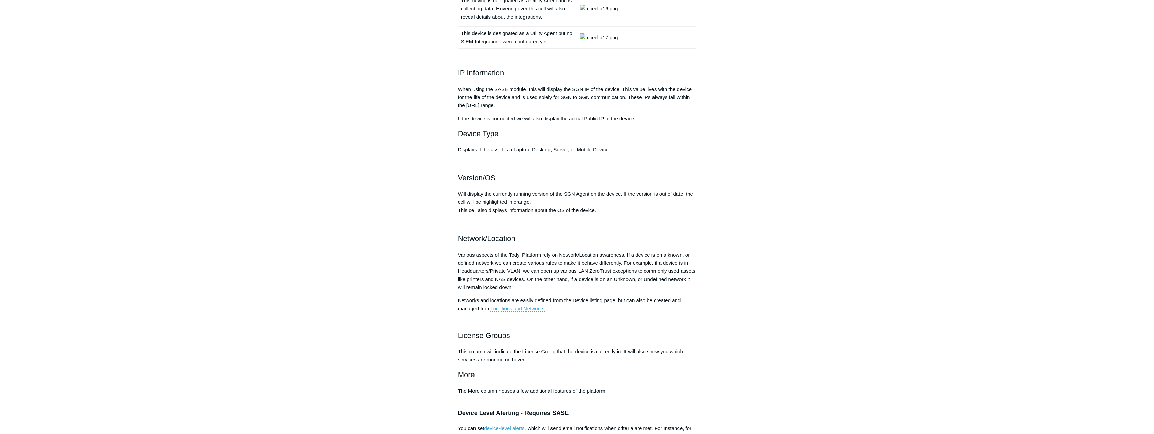
drag, startPoint x: 509, startPoint y: 327, endPoint x: 403, endPoint y: 219, distance: 151.6
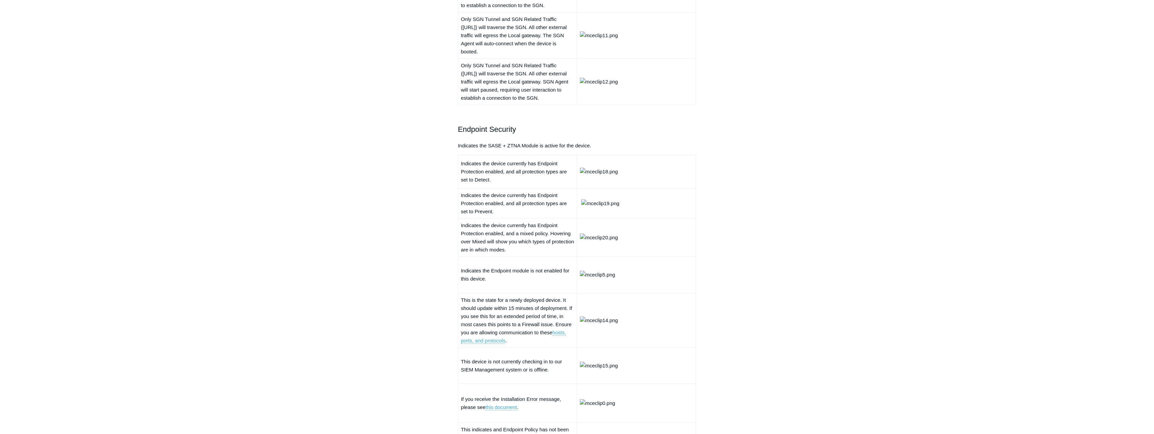
drag, startPoint x: 470, startPoint y: 324, endPoint x: 409, endPoint y: 224, distance: 117.0
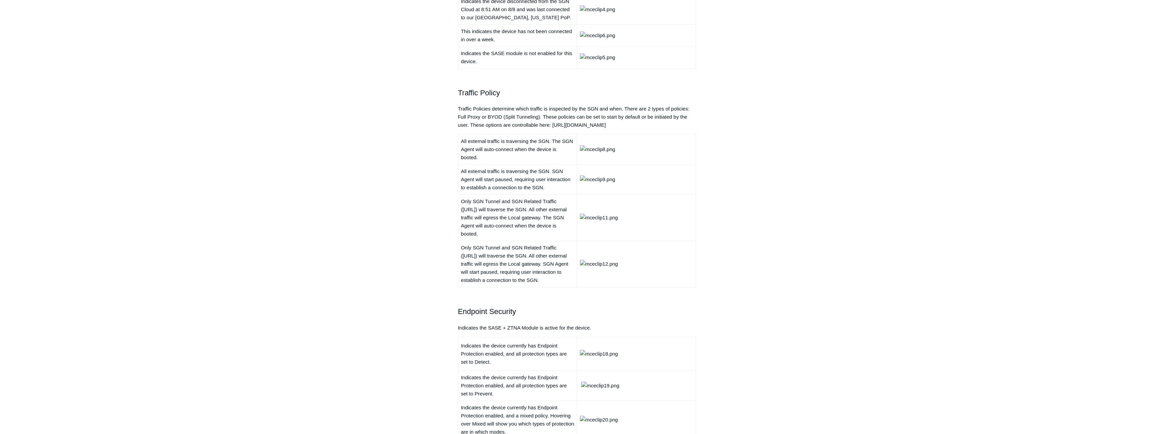
scroll to position [219, 0]
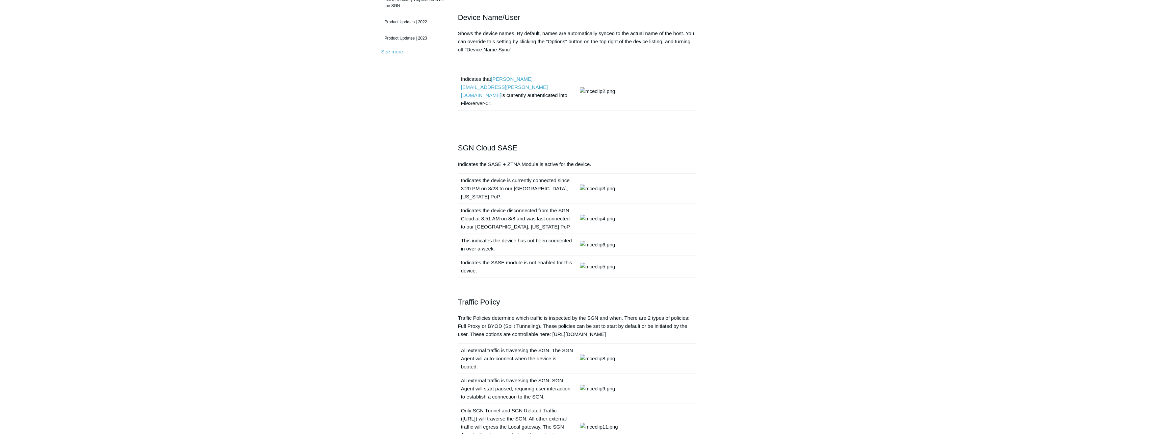
drag, startPoint x: 437, startPoint y: 293, endPoint x: 391, endPoint y: 192, distance: 111.2
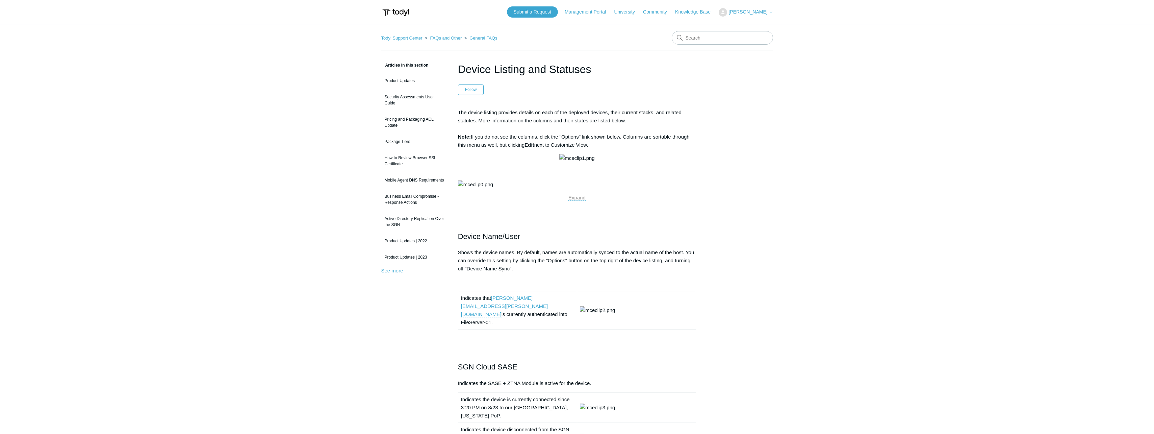
drag, startPoint x: 414, startPoint y: 235, endPoint x: 381, endPoint y: 111, distance: 128.3
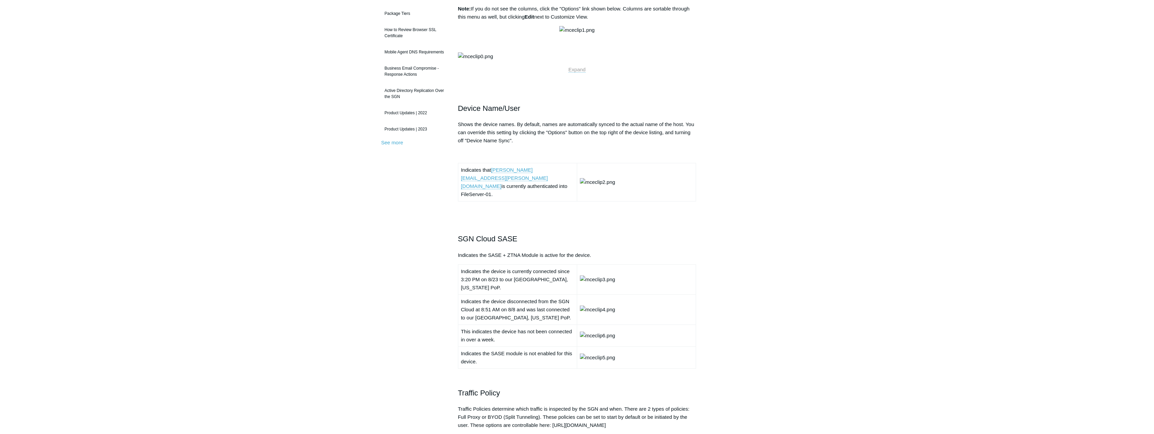
drag, startPoint x: 328, startPoint y: 216, endPoint x: 341, endPoint y: 261, distance: 46.1
drag, startPoint x: 341, startPoint y: 261, endPoint x: 345, endPoint y: 274, distance: 14.2
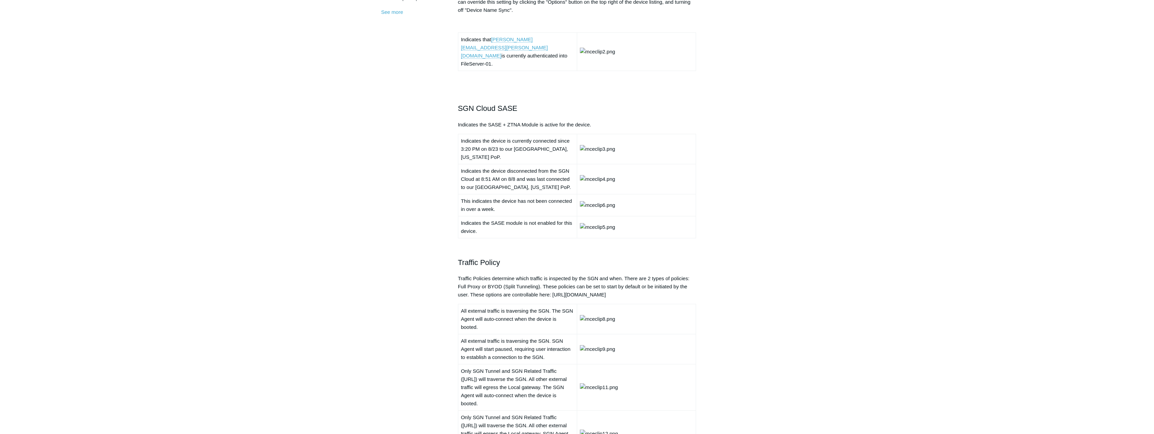
drag, startPoint x: 351, startPoint y: 252, endPoint x: 352, endPoint y: 306, distance: 54.0
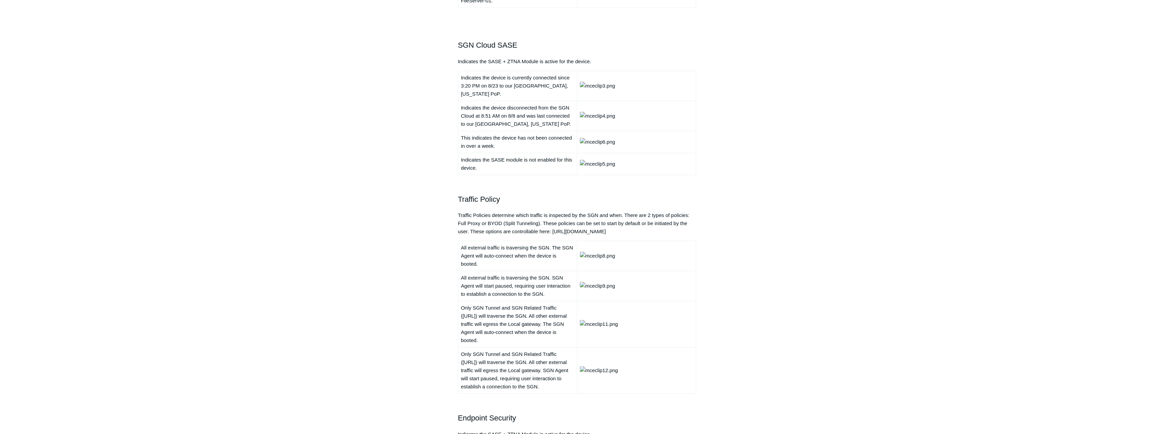
drag, startPoint x: 355, startPoint y: 261, endPoint x: 353, endPoint y: 326, distance: 65.2
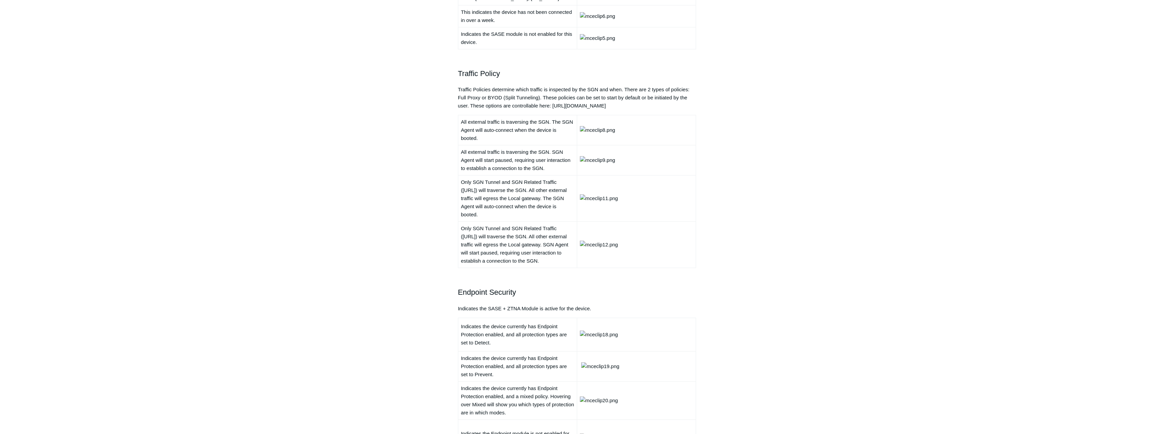
drag, startPoint x: 351, startPoint y: 279, endPoint x: 344, endPoint y: 320, distance: 41.8
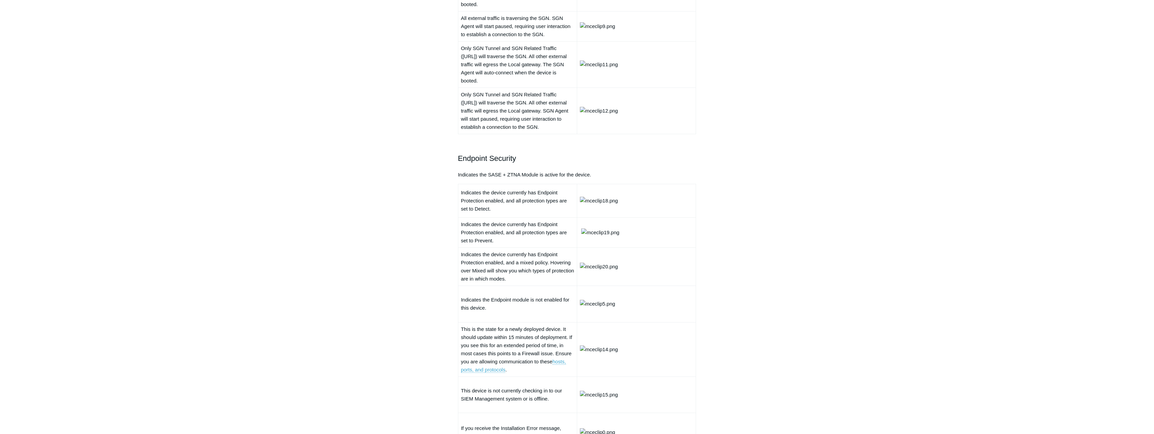
drag, startPoint x: 343, startPoint y: 266, endPoint x: 339, endPoint y: 334, distance: 68.3
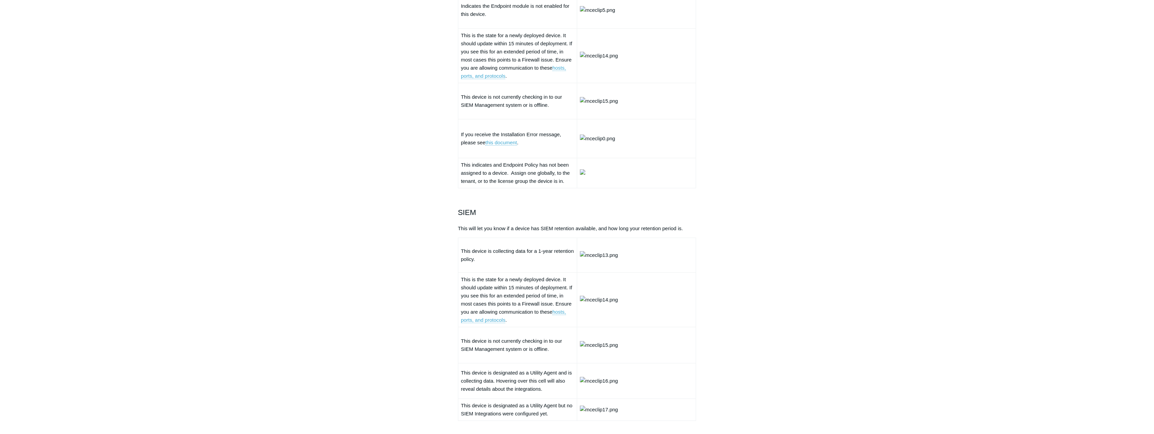
drag, startPoint x: 335, startPoint y: 294, endPoint x: 316, endPoint y: 351, distance: 60.2
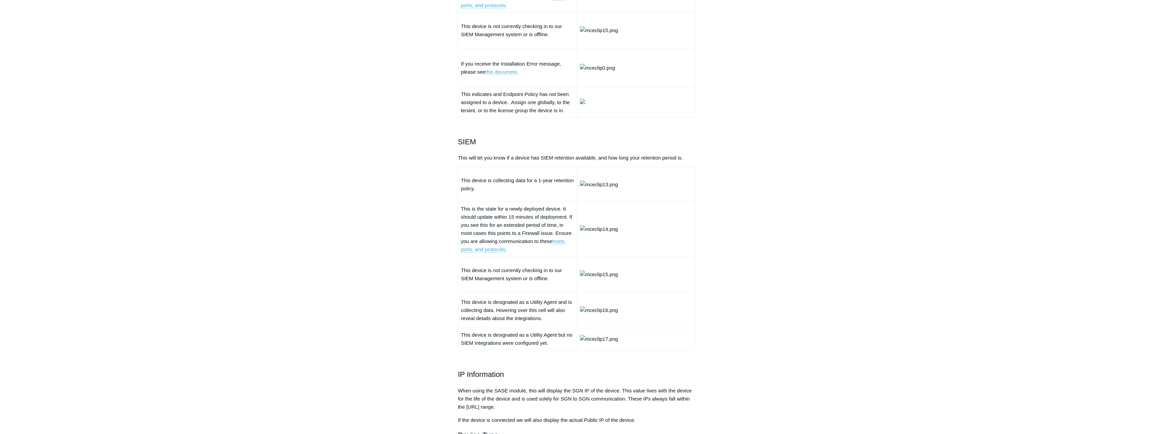
drag, startPoint x: 318, startPoint y: 328, endPoint x: 349, endPoint y: 290, distance: 49.1
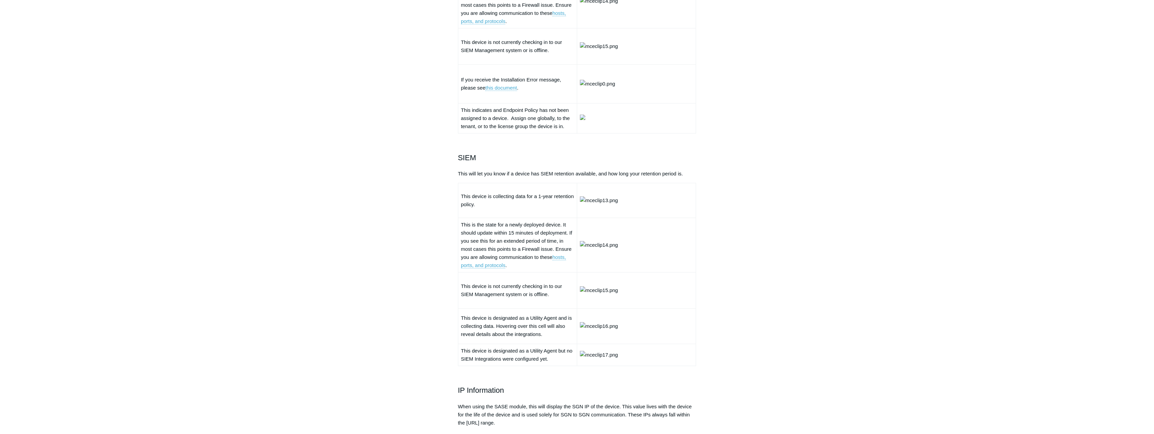
scroll to position [910, 0]
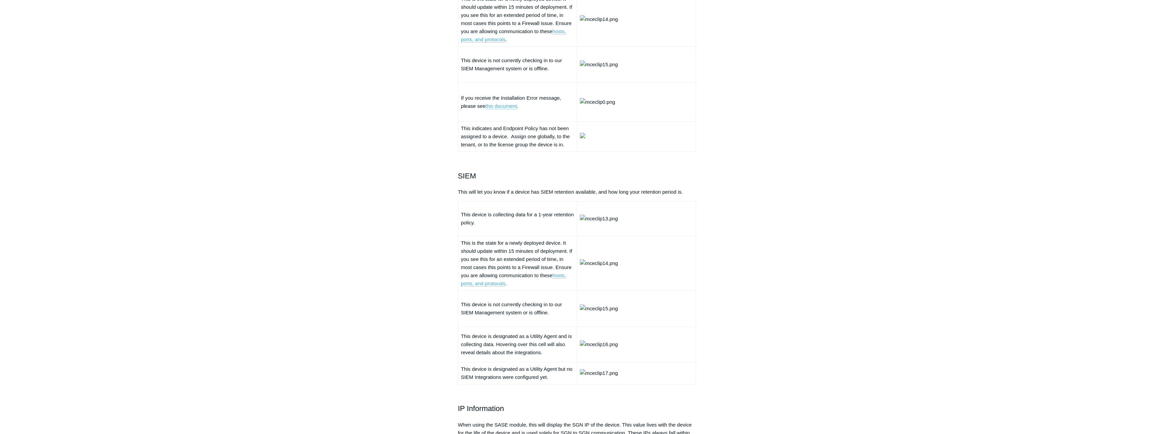
drag, startPoint x: 352, startPoint y: 304, endPoint x: 346, endPoint y: 287, distance: 18.2
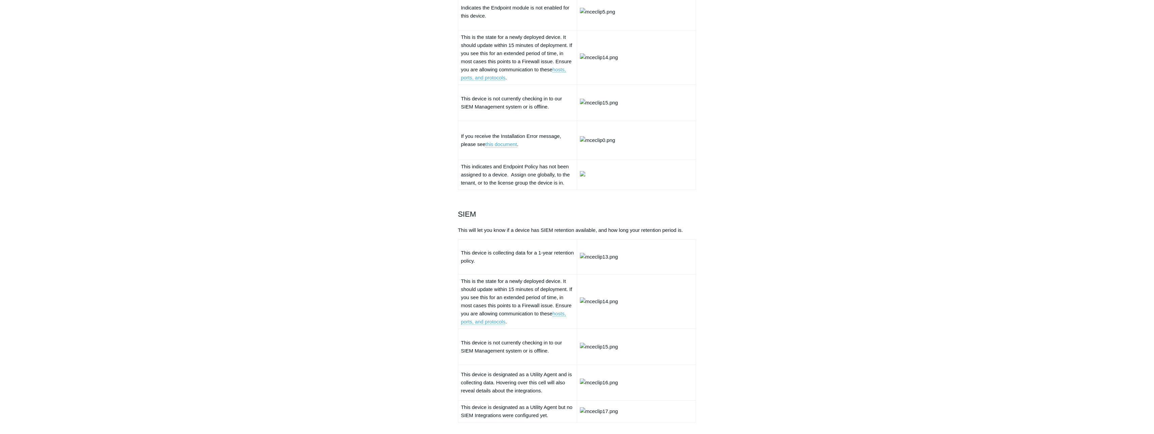
drag, startPoint x: 346, startPoint y: 289, endPoint x: 347, endPoint y: 267, distance: 22.0
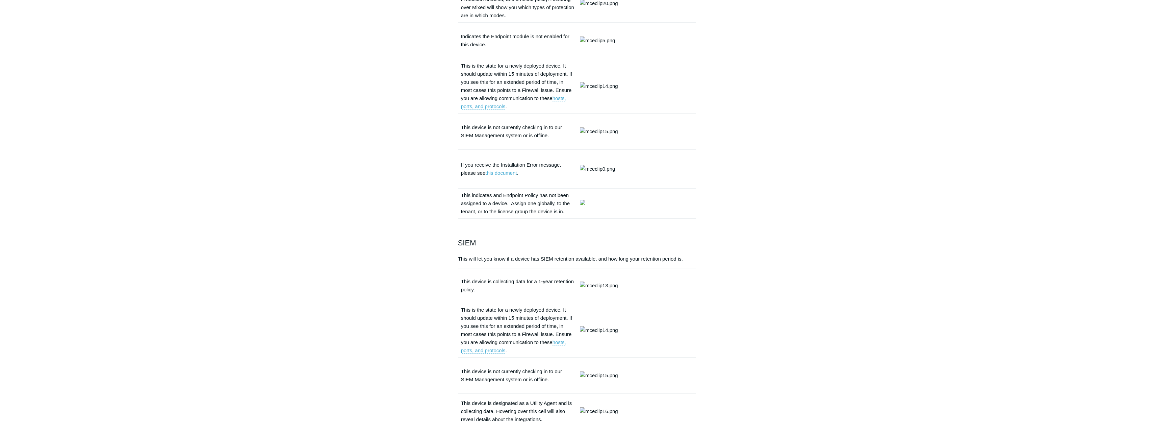
drag, startPoint x: 348, startPoint y: 273, endPoint x: 348, endPoint y: 257, distance: 15.9
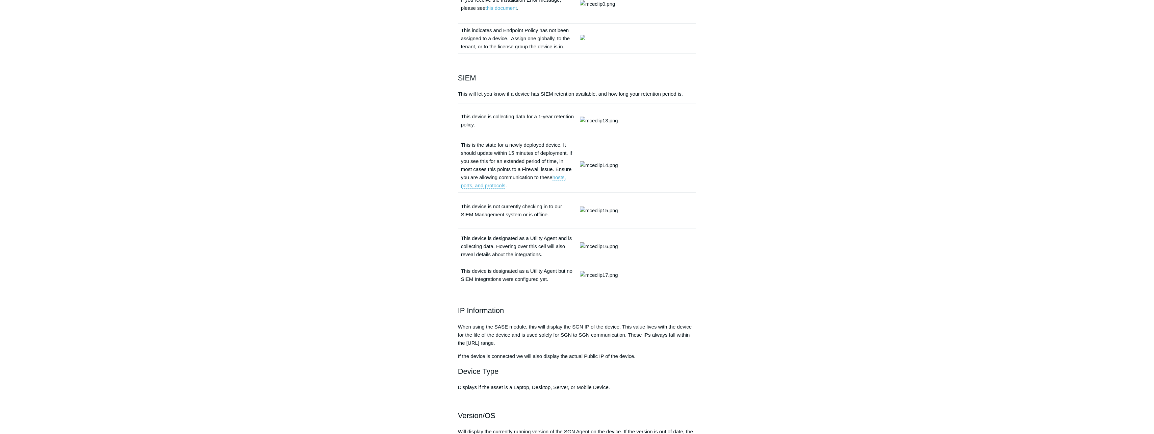
drag, startPoint x: 349, startPoint y: 276, endPoint x: 354, endPoint y: 322, distance: 46.5
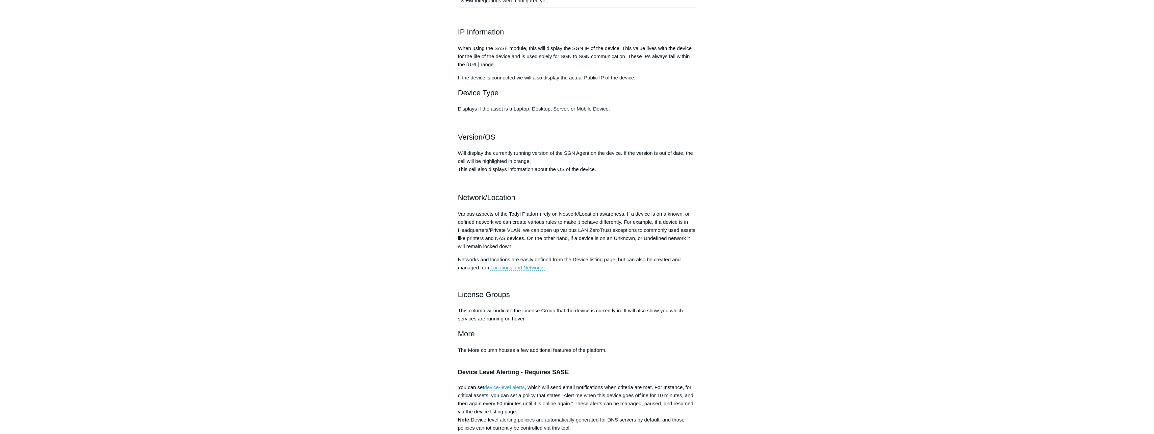
drag, startPoint x: 355, startPoint y: 305, endPoint x: 353, endPoint y: 368, distance: 63.5
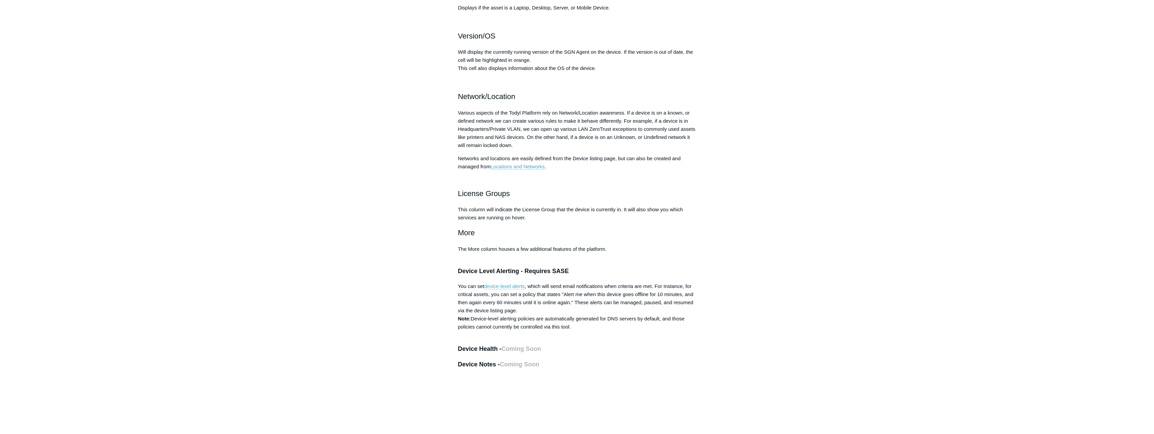
drag, startPoint x: 350, startPoint y: 316, endPoint x: 349, endPoint y: 354, distance: 38.2
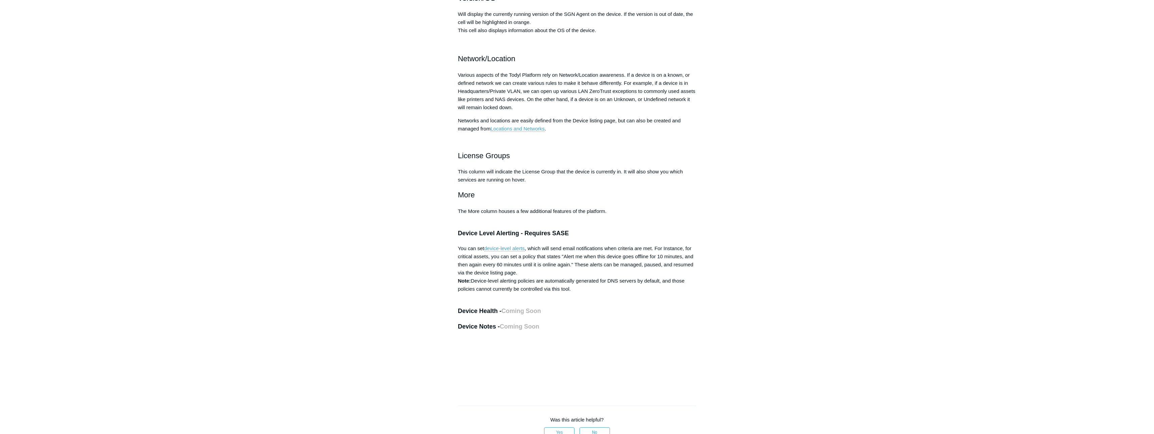
drag, startPoint x: 350, startPoint y: 329, endPoint x: 354, endPoint y: 361, distance: 32.6
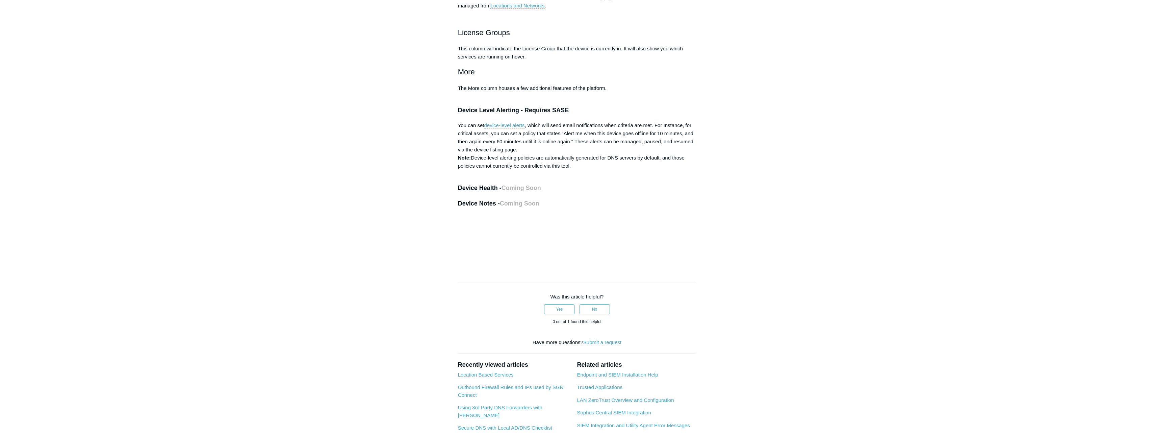
scroll to position [1580, 0]
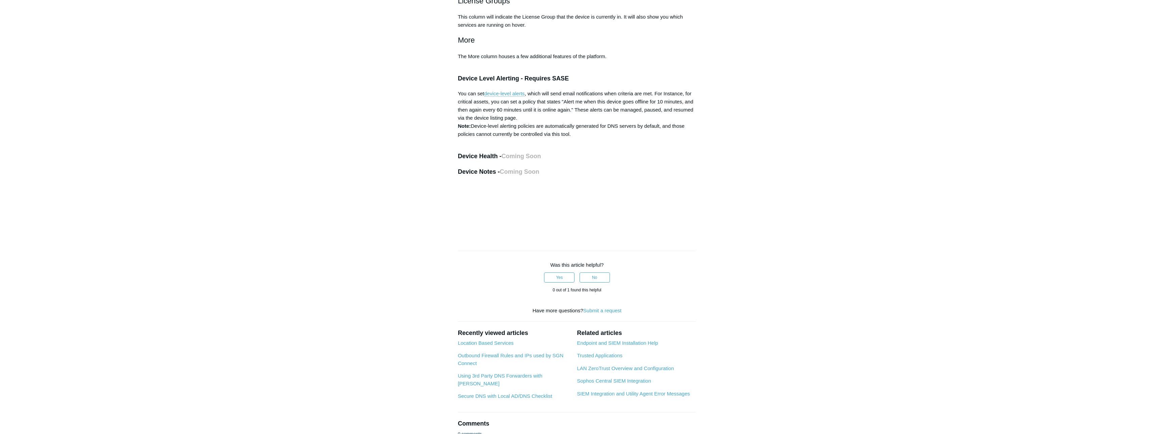
drag, startPoint x: 355, startPoint y: 349, endPoint x: 353, endPoint y: 402, distance: 52.4
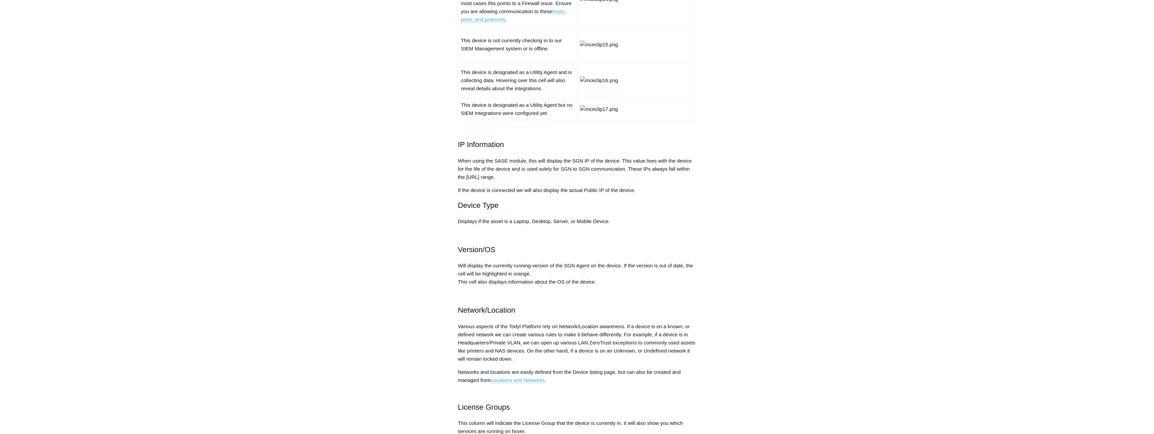
scroll to position [0, 0]
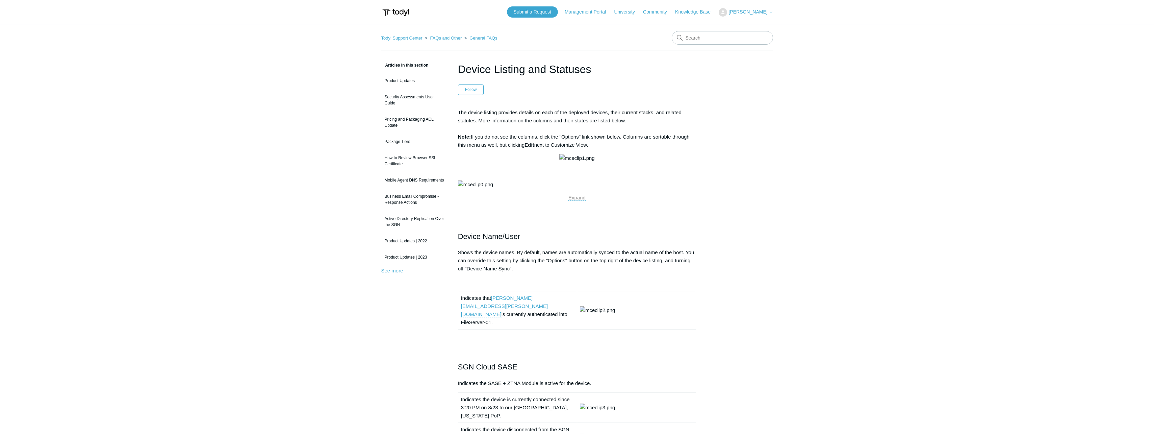
drag, startPoint x: 386, startPoint y: 325, endPoint x: 153, endPoint y: 23, distance: 380.6
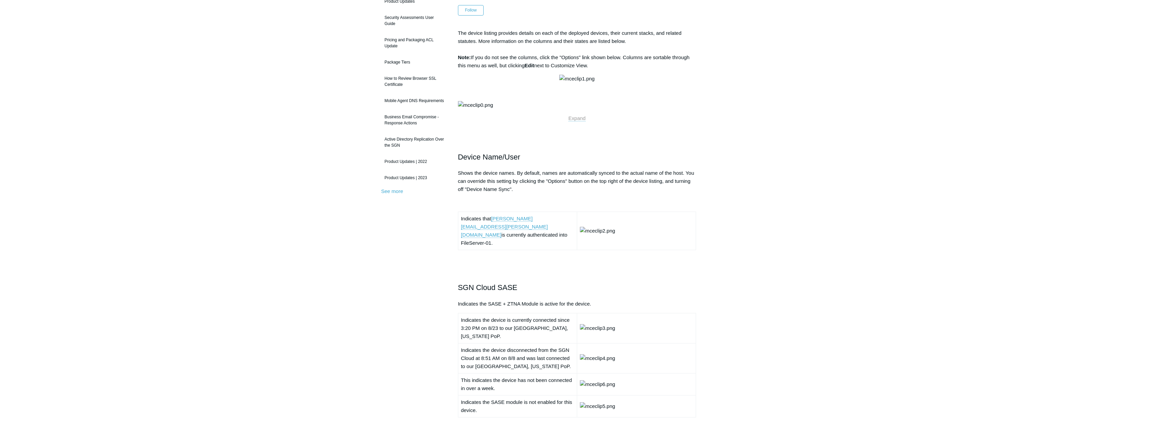
drag, startPoint x: 232, startPoint y: 211, endPoint x: 248, endPoint y: 330, distance: 119.9
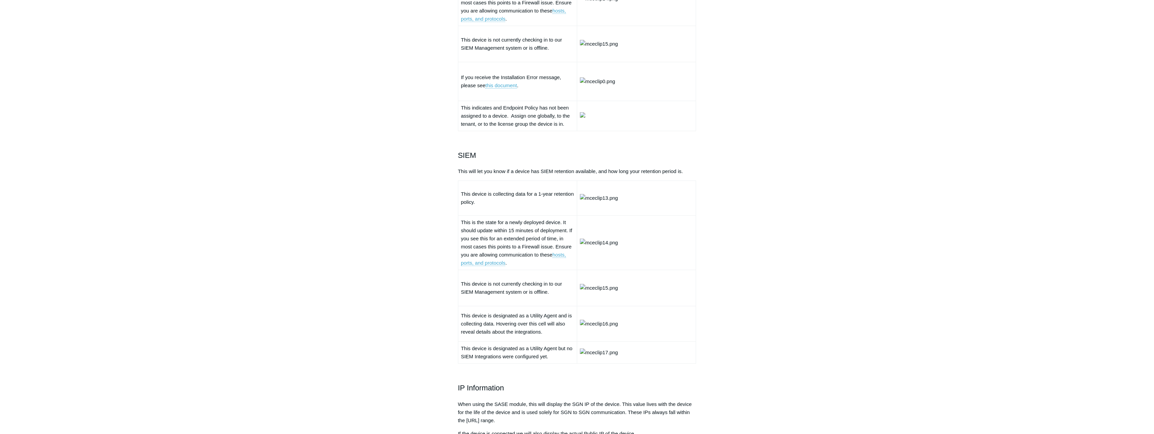
drag, startPoint x: 256, startPoint y: 269, endPoint x: 257, endPoint y: 335, distance: 65.5
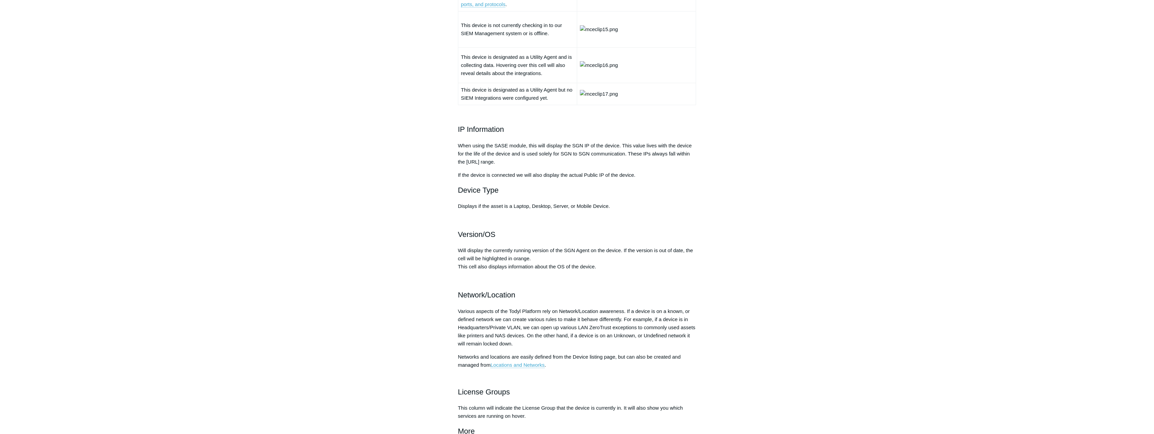
drag, startPoint x: 268, startPoint y: 294, endPoint x: 261, endPoint y: 360, distance: 66.2
